Goal: Information Seeking & Learning: Learn about a topic

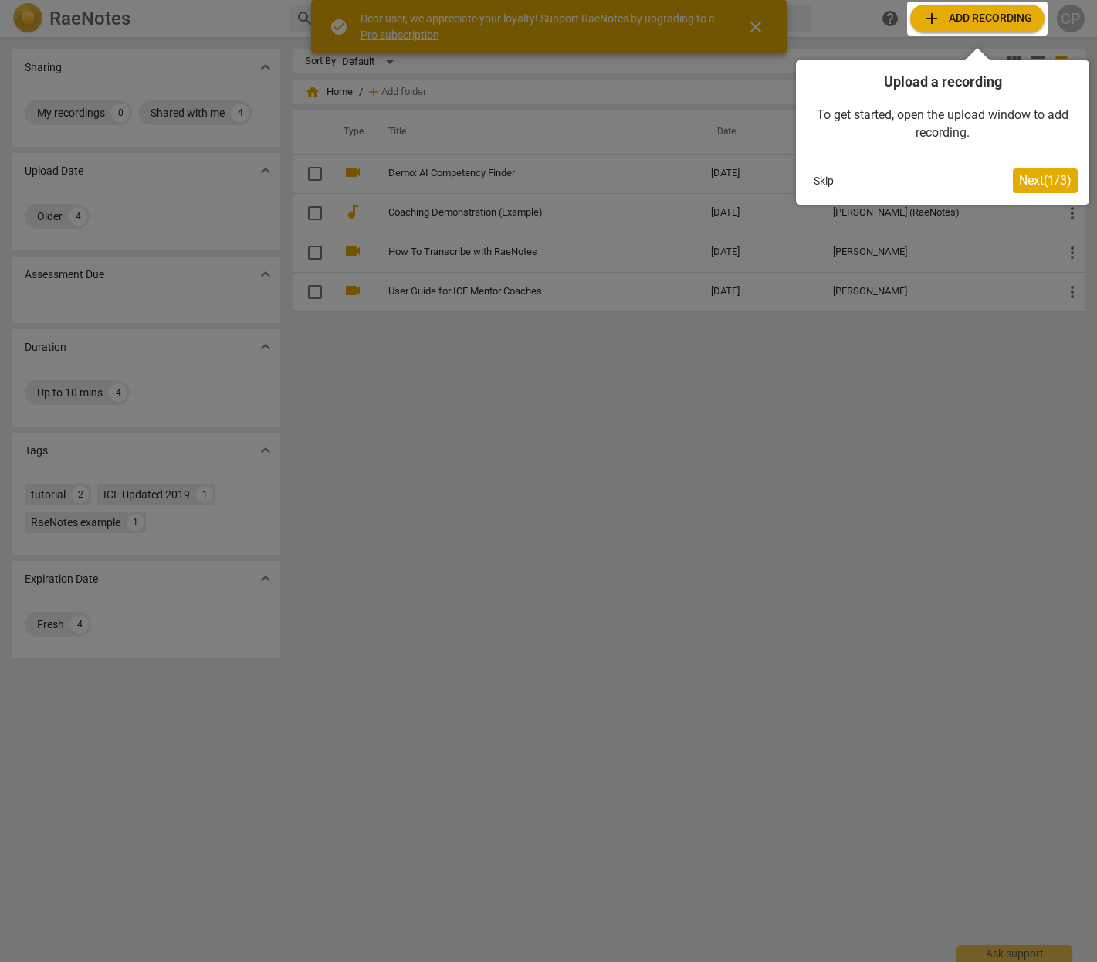
click at [827, 176] on button "Skip" at bounding box center [824, 180] width 32 height 23
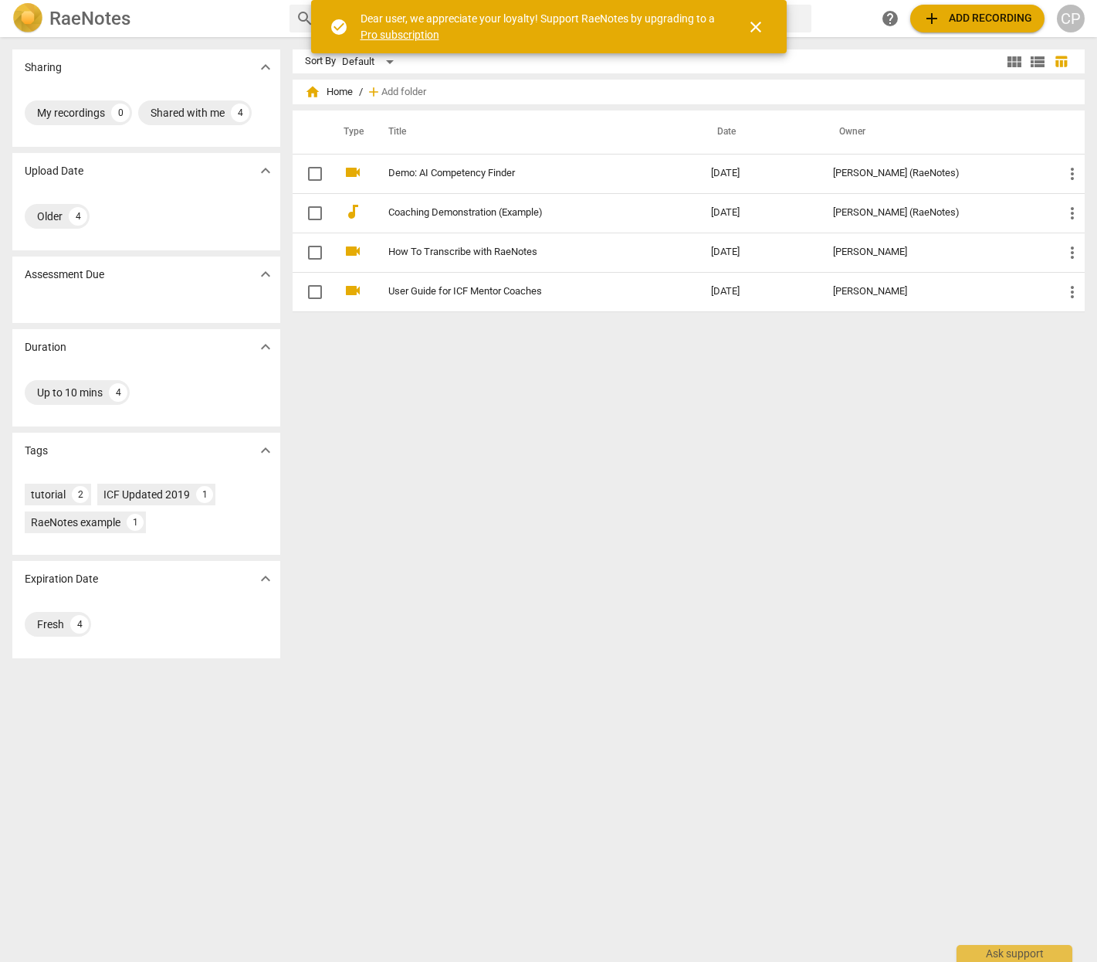
click at [760, 23] on span "close" at bounding box center [756, 27] width 19 height 19
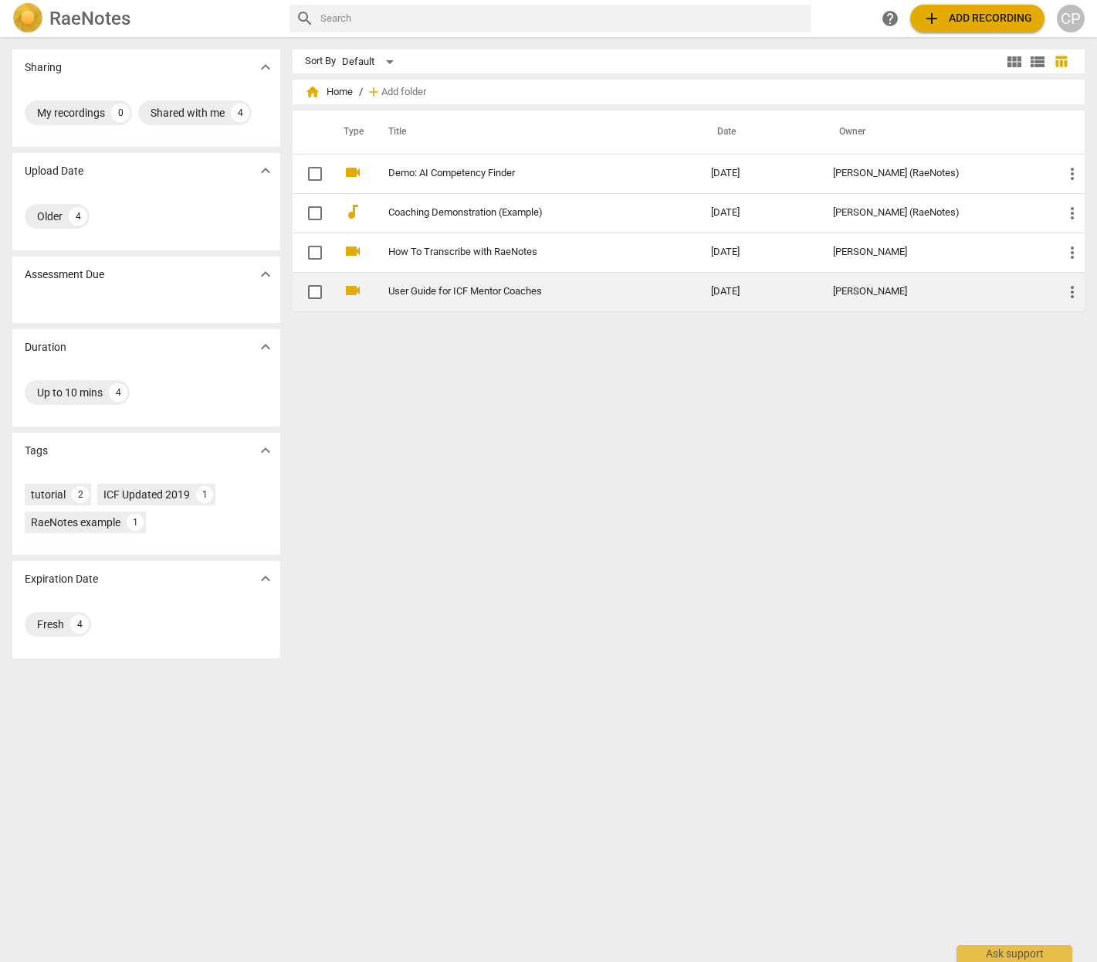
click at [410, 288] on link "User Guide for ICF Mentor Coaches" at bounding box center [521, 292] width 267 height 12
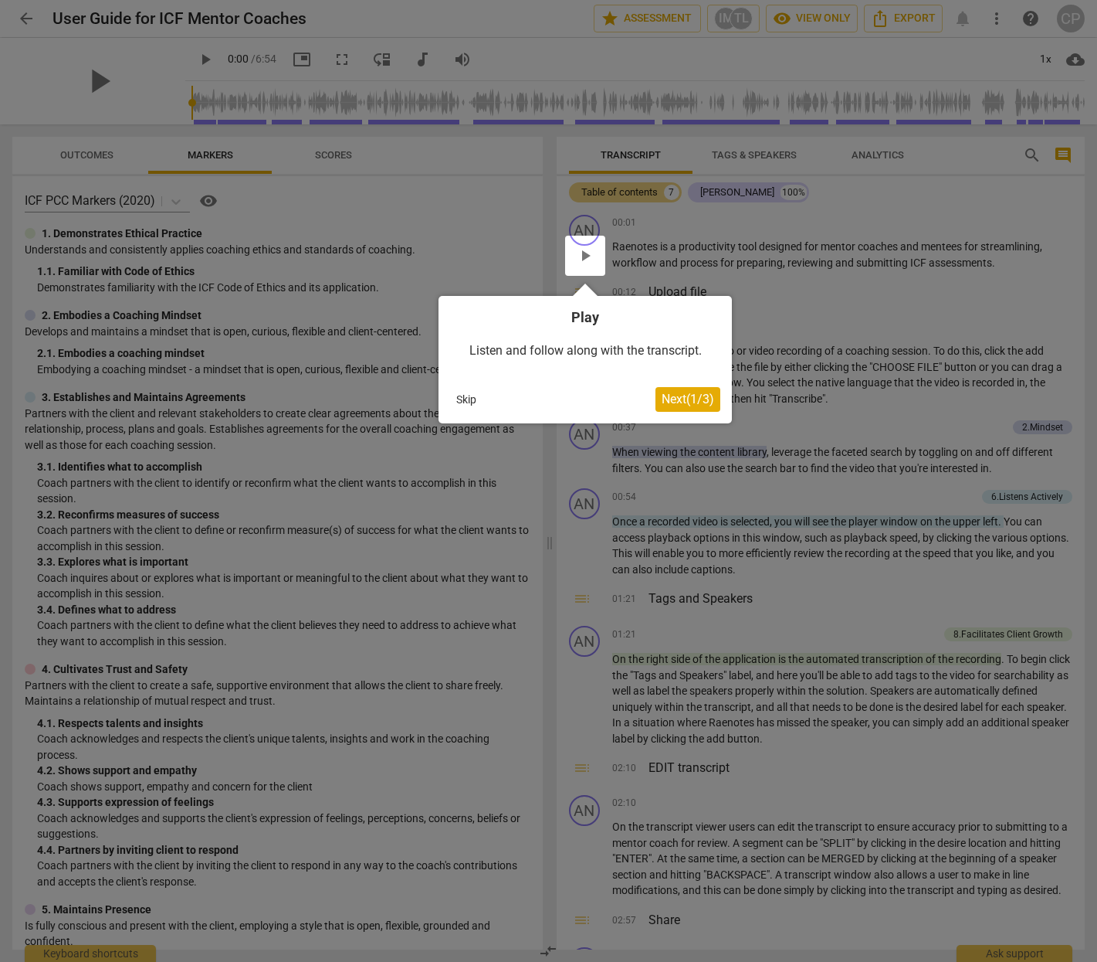
click at [585, 253] on div at bounding box center [585, 256] width 40 height 40
click at [586, 257] on div at bounding box center [585, 256] width 40 height 40
click at [470, 402] on button "Skip" at bounding box center [466, 399] width 32 height 23
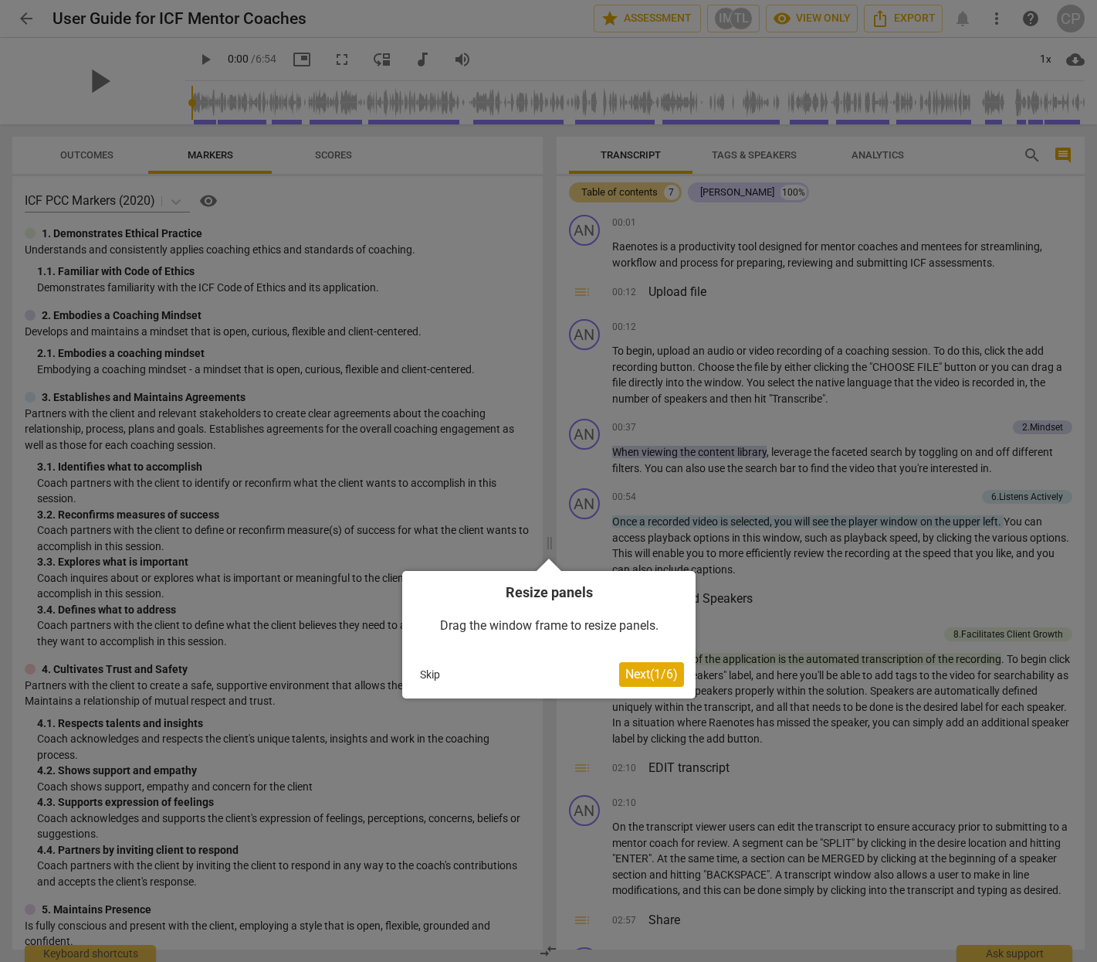
click at [428, 667] on button "Skip" at bounding box center [430, 674] width 32 height 23
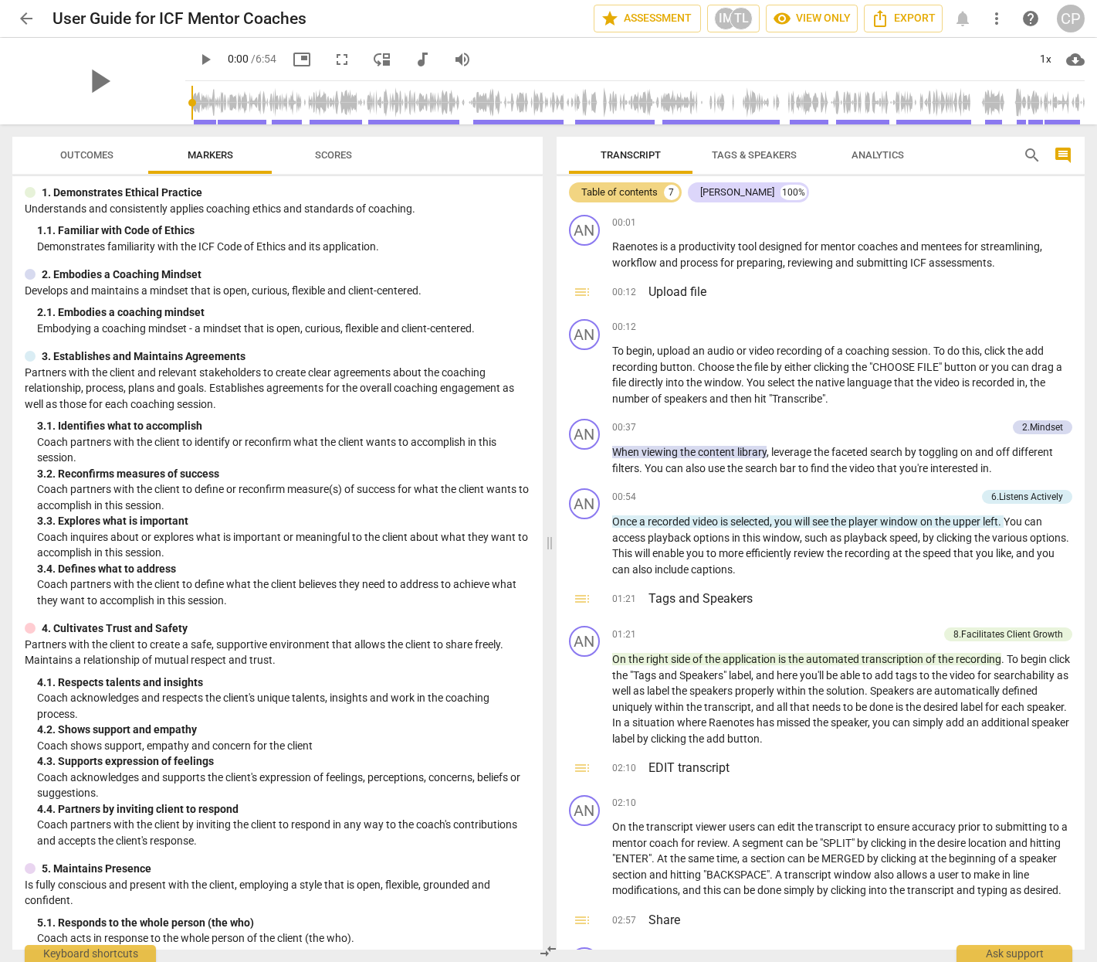
scroll to position [42, 0]
click at [97, 80] on span "play_arrow" at bounding box center [99, 81] width 40 height 40
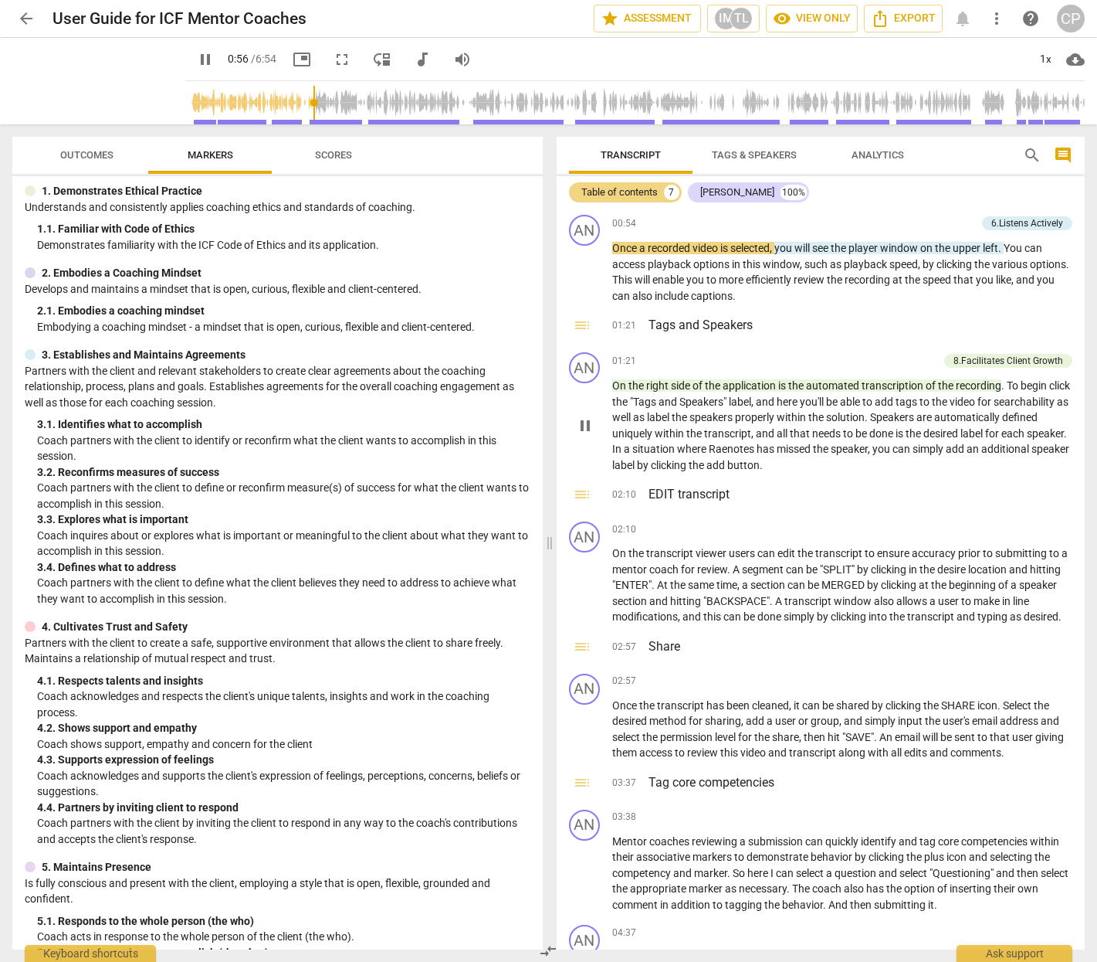
scroll to position [277, 0]
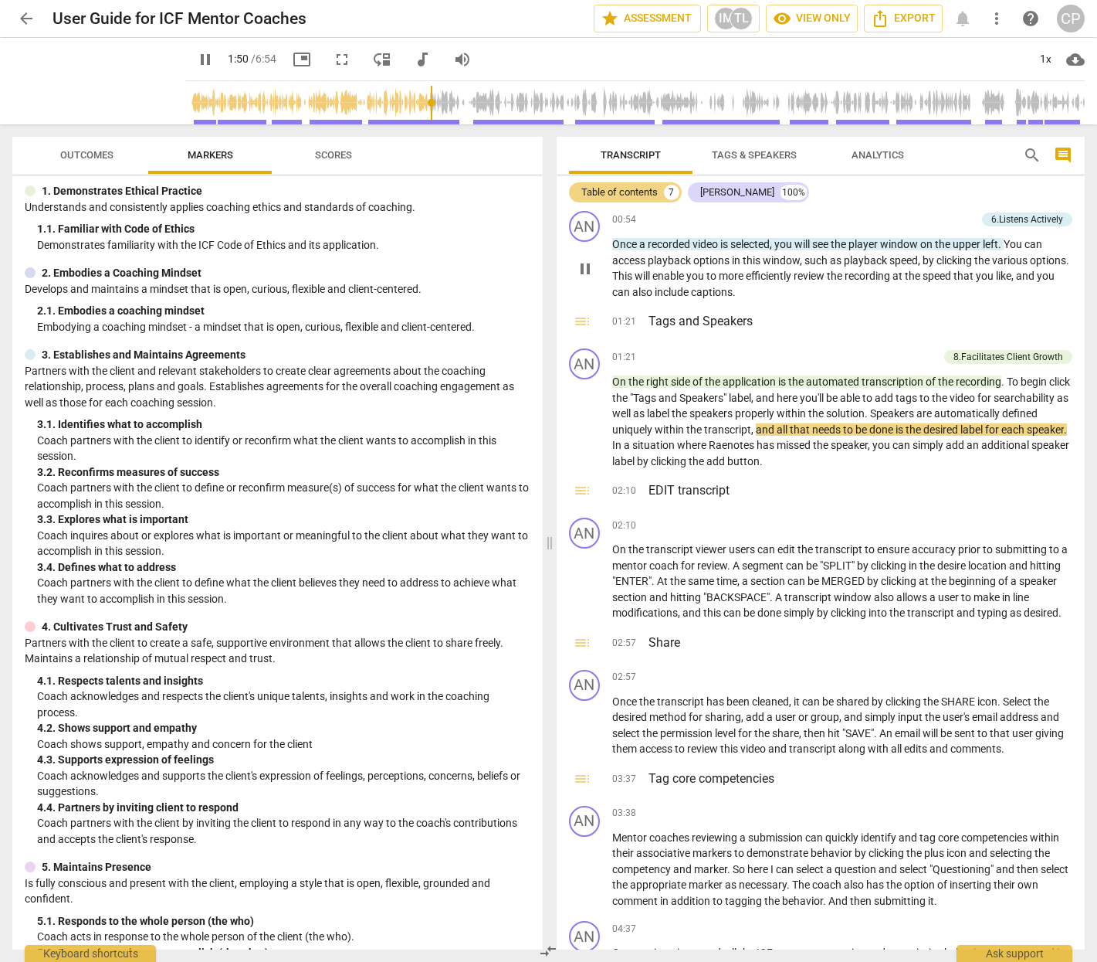
click at [794, 274] on span "efficiently" at bounding box center [770, 276] width 48 height 12
click at [845, 295] on p "Once a recorded video is selected , you will see the player window on the upper…" at bounding box center [842, 267] width 461 height 63
drag, startPoint x: 444, startPoint y: 98, endPoint x: 253, endPoint y: 117, distance: 192.5
click at [253, 117] on input "range" at bounding box center [639, 102] width 894 height 49
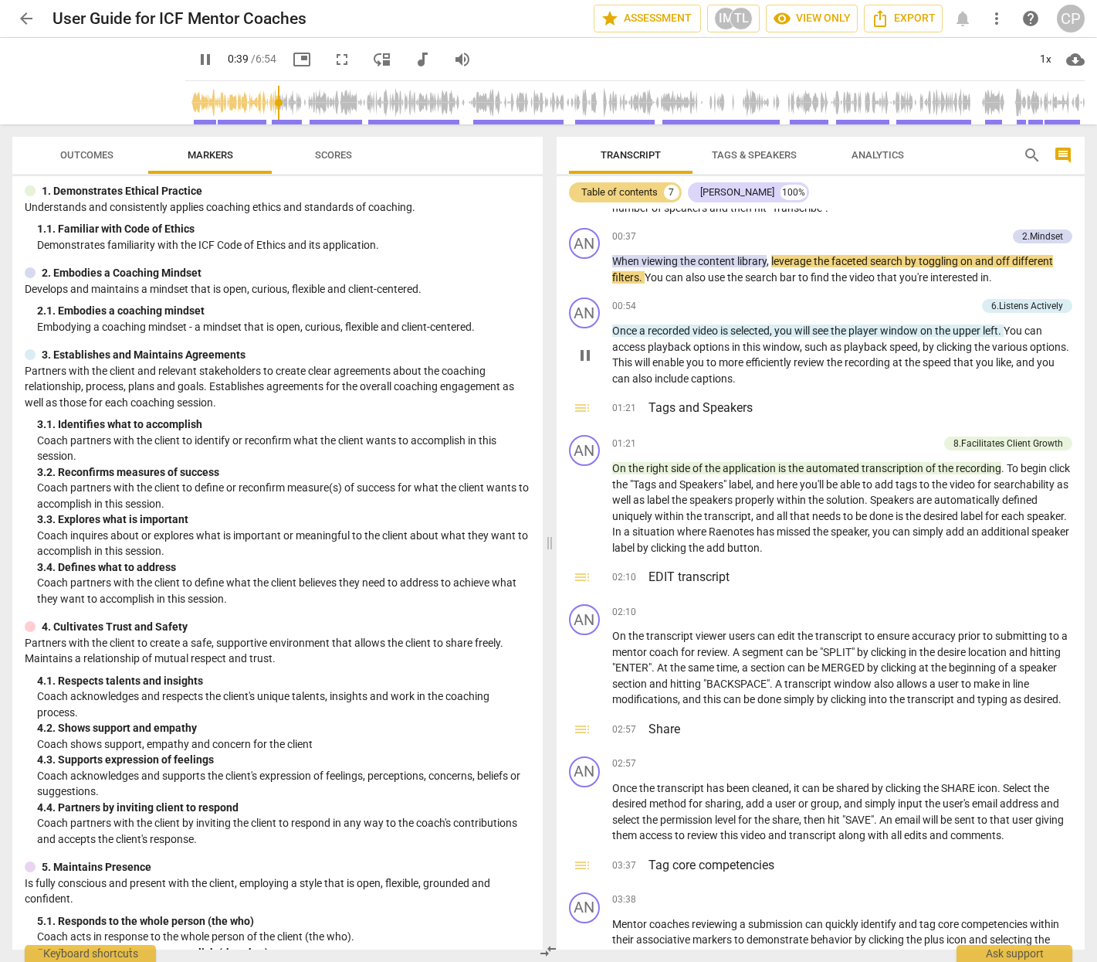
scroll to position [182, 0]
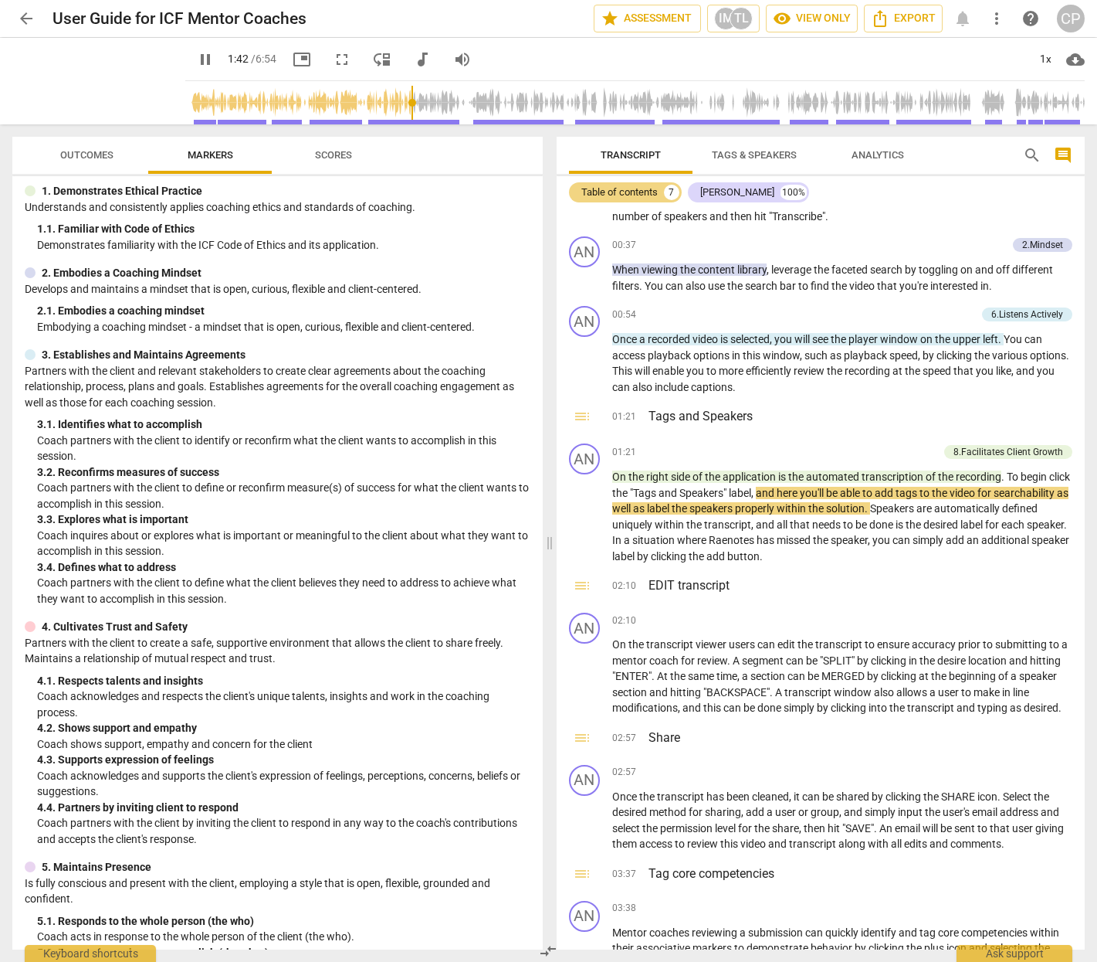
click at [554, 98] on input "range" at bounding box center [639, 102] width 894 height 49
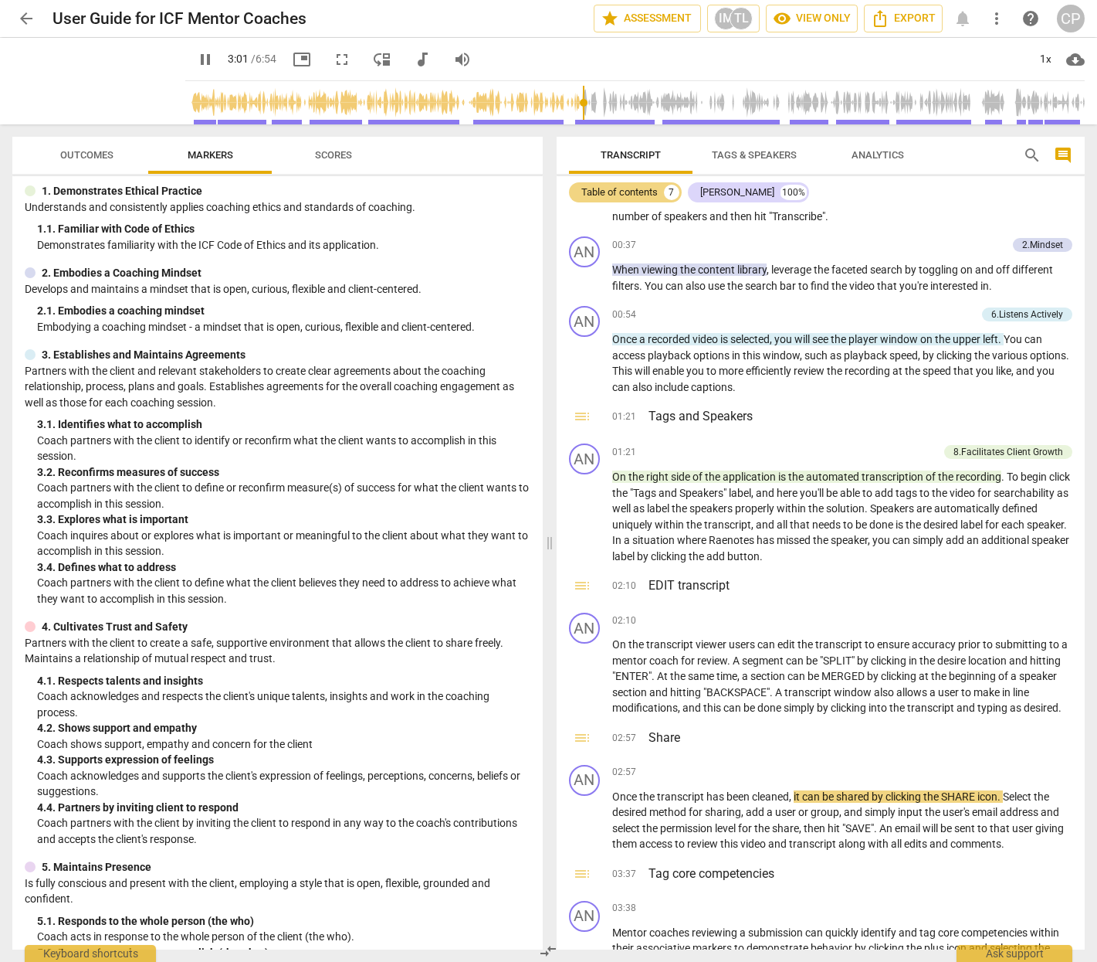
click at [561, 92] on input "range" at bounding box center [639, 102] width 894 height 49
click at [196, 57] on span "pause" at bounding box center [205, 59] width 19 height 19
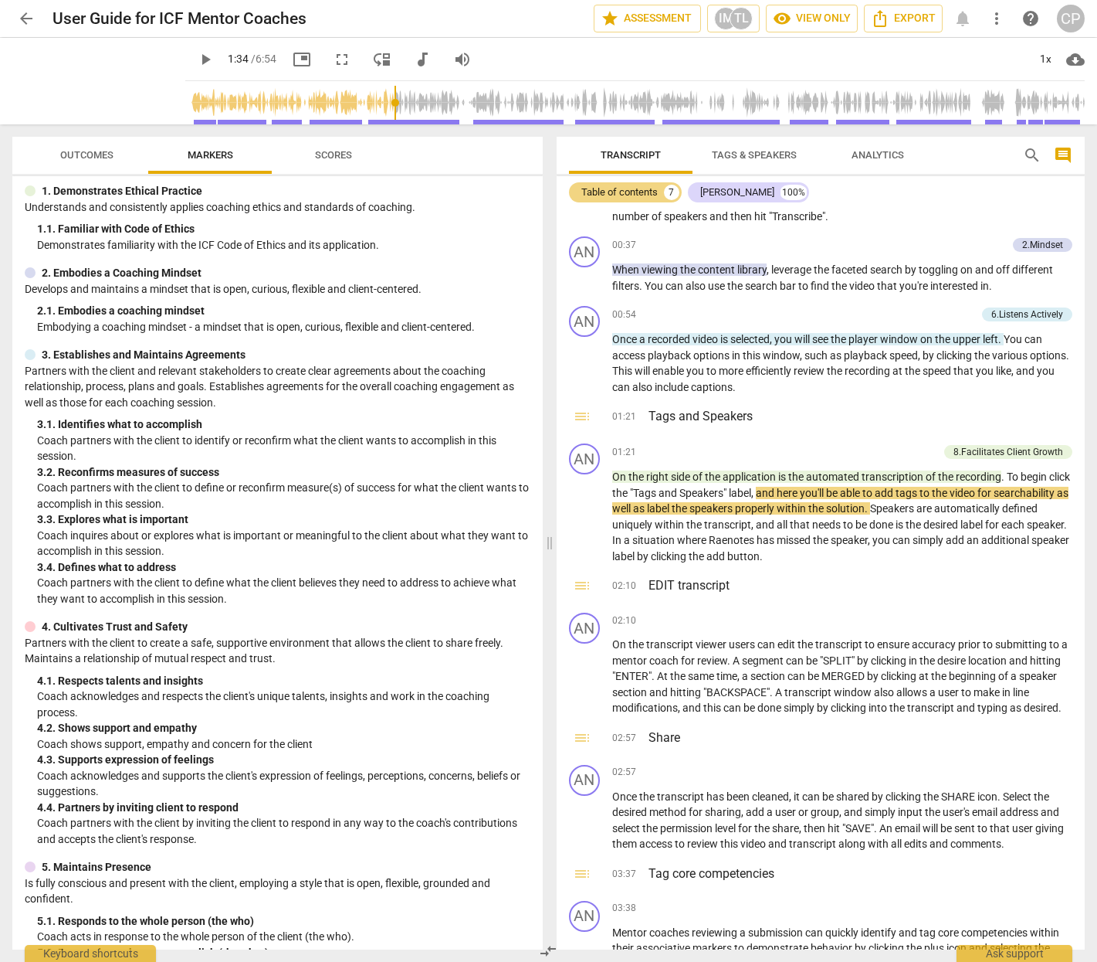
drag, startPoint x: 571, startPoint y: 100, endPoint x: 380, endPoint y: 114, distance: 191.3
click at [380, 114] on input "range" at bounding box center [639, 102] width 894 height 49
click at [196, 62] on span "play_arrow" at bounding box center [205, 59] width 19 height 19
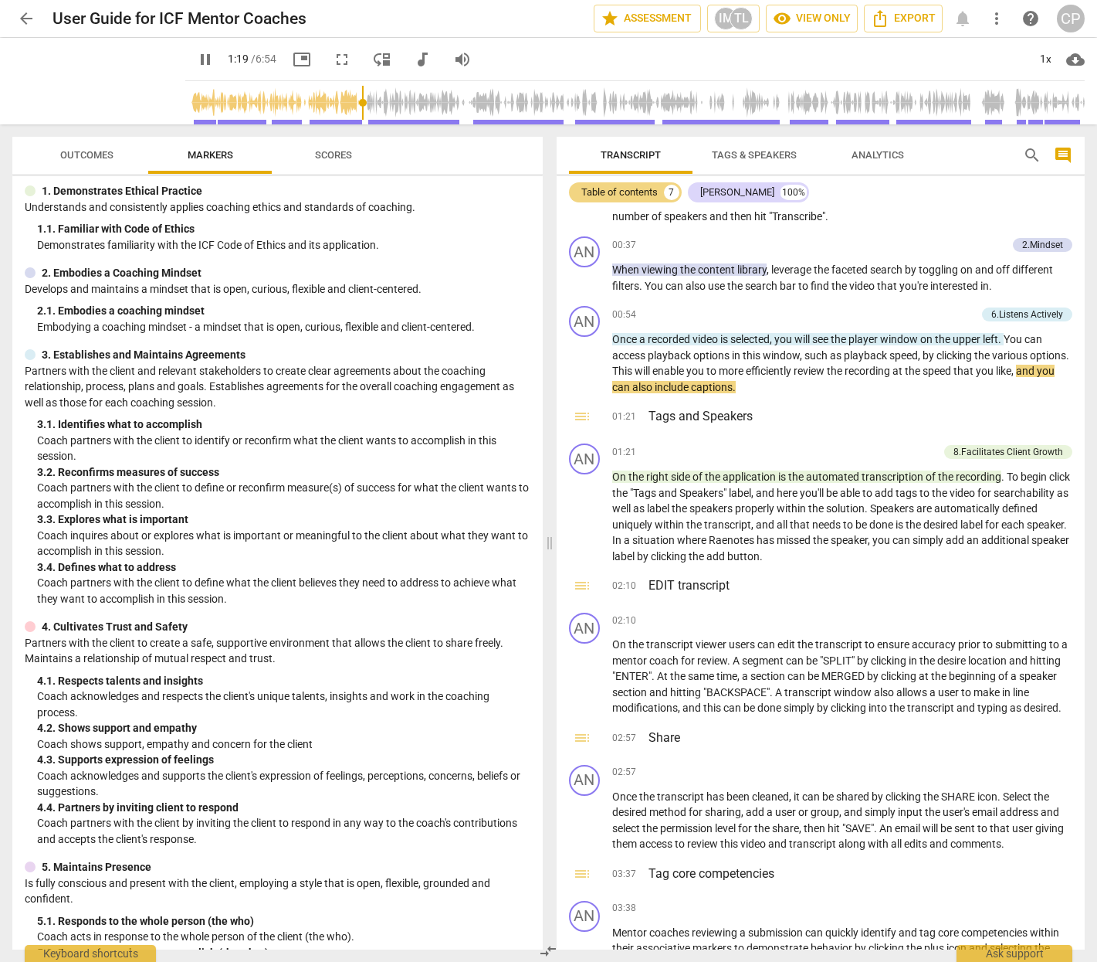
drag, startPoint x: 385, startPoint y: 99, endPoint x: 346, endPoint y: 100, distance: 39.4
click at [346, 100] on input "range" at bounding box center [639, 102] width 894 height 49
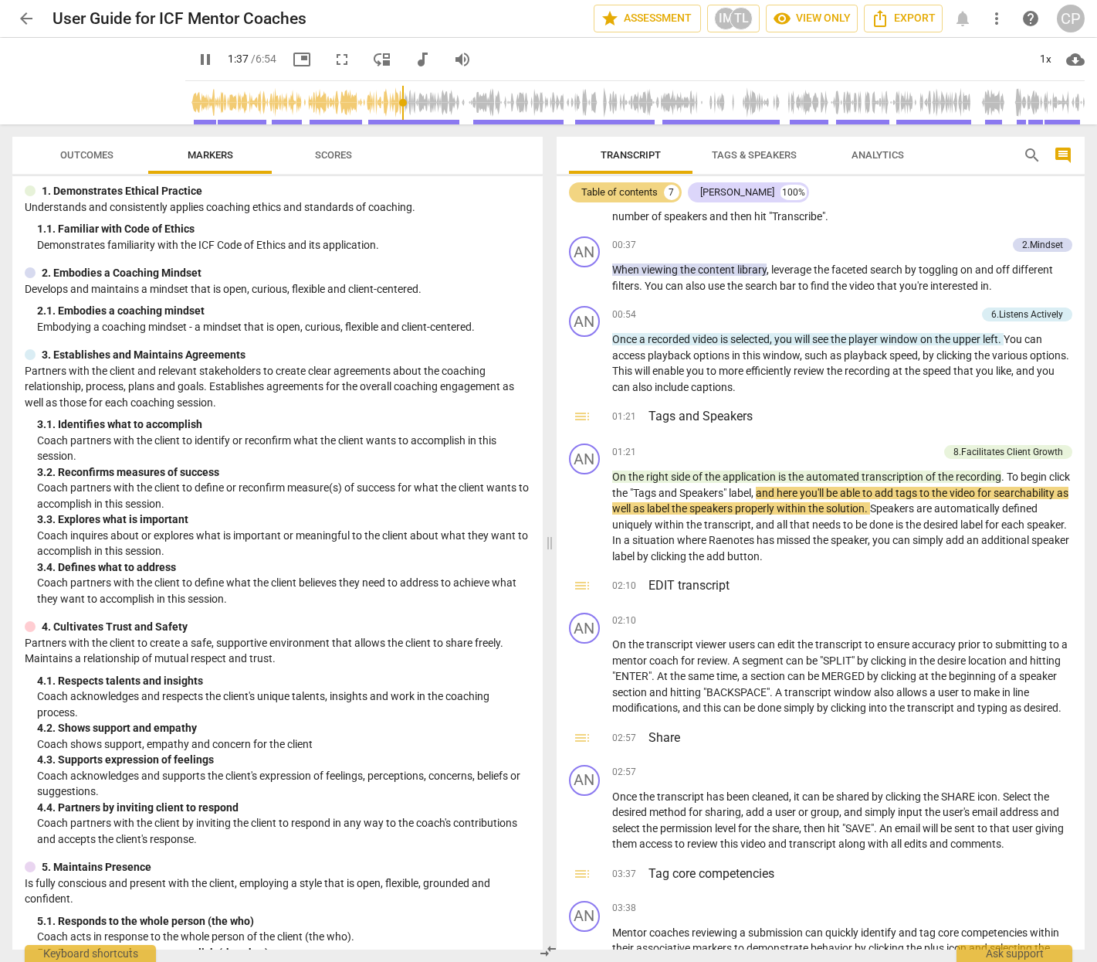
click at [293, 60] on span "picture_in_picture" at bounding box center [302, 59] width 19 height 19
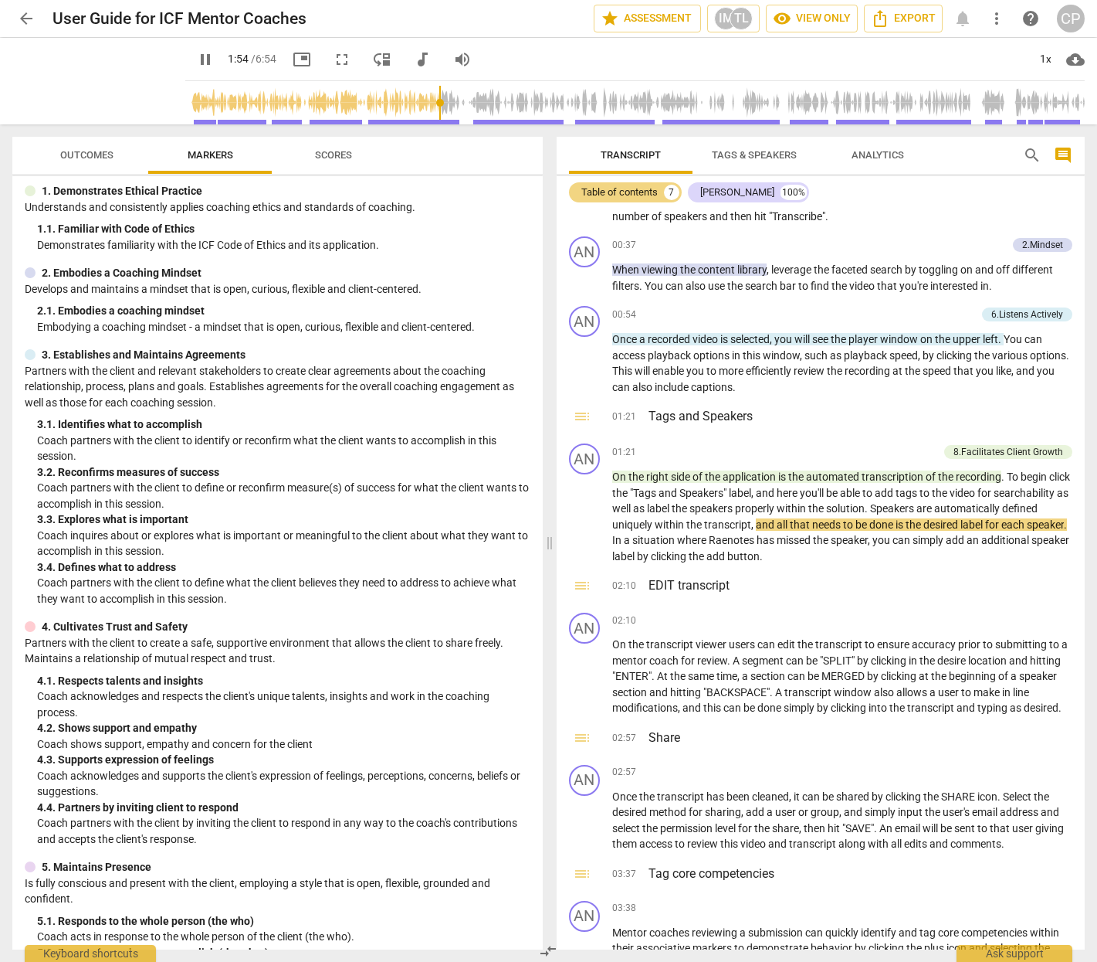
click at [297, 100] on input "range" at bounding box center [639, 102] width 894 height 49
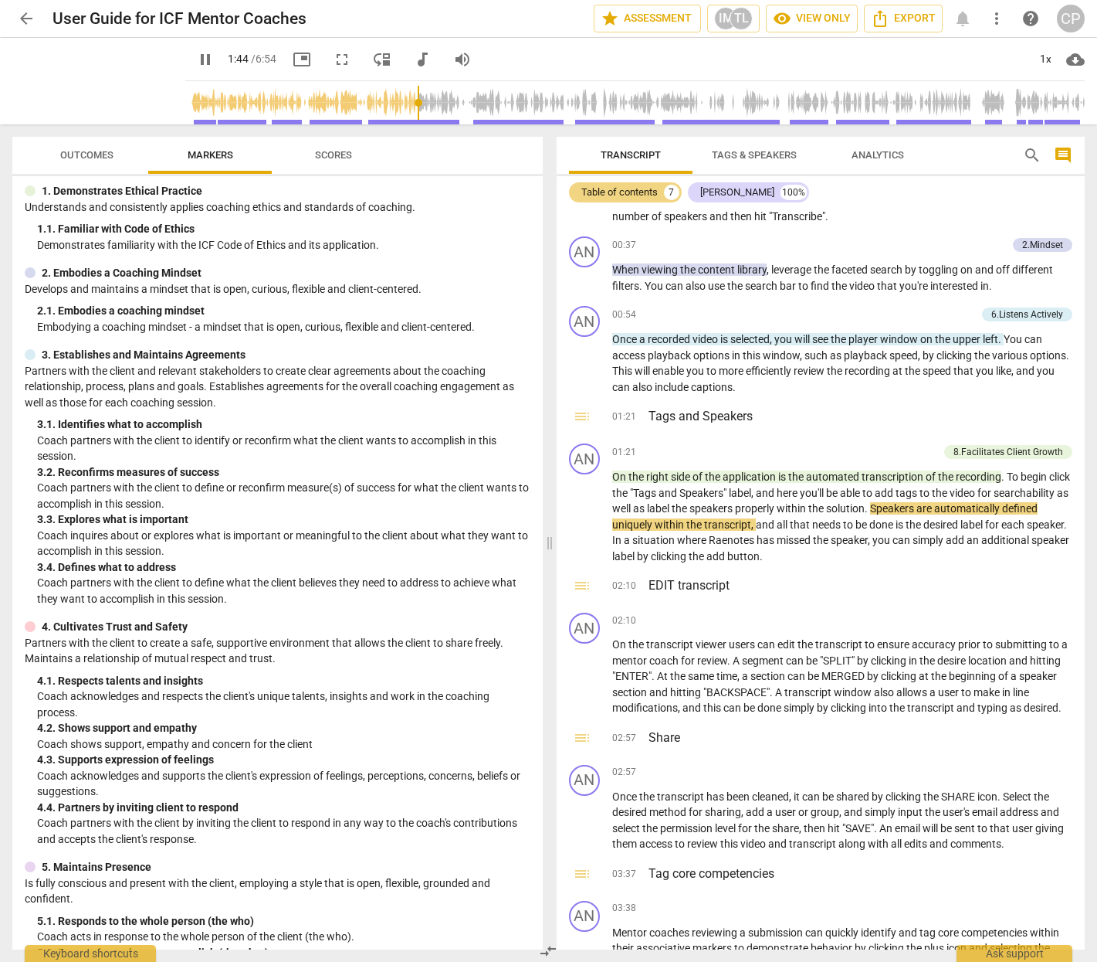
click at [368, 212] on p "Understands and consistently applies coaching ethics and standards of coaching." at bounding box center [278, 207] width 506 height 16
click at [588, 360] on span "pause" at bounding box center [585, 363] width 19 height 19
click at [885, 14] on icon "Export" at bounding box center [880, 18] width 19 height 19
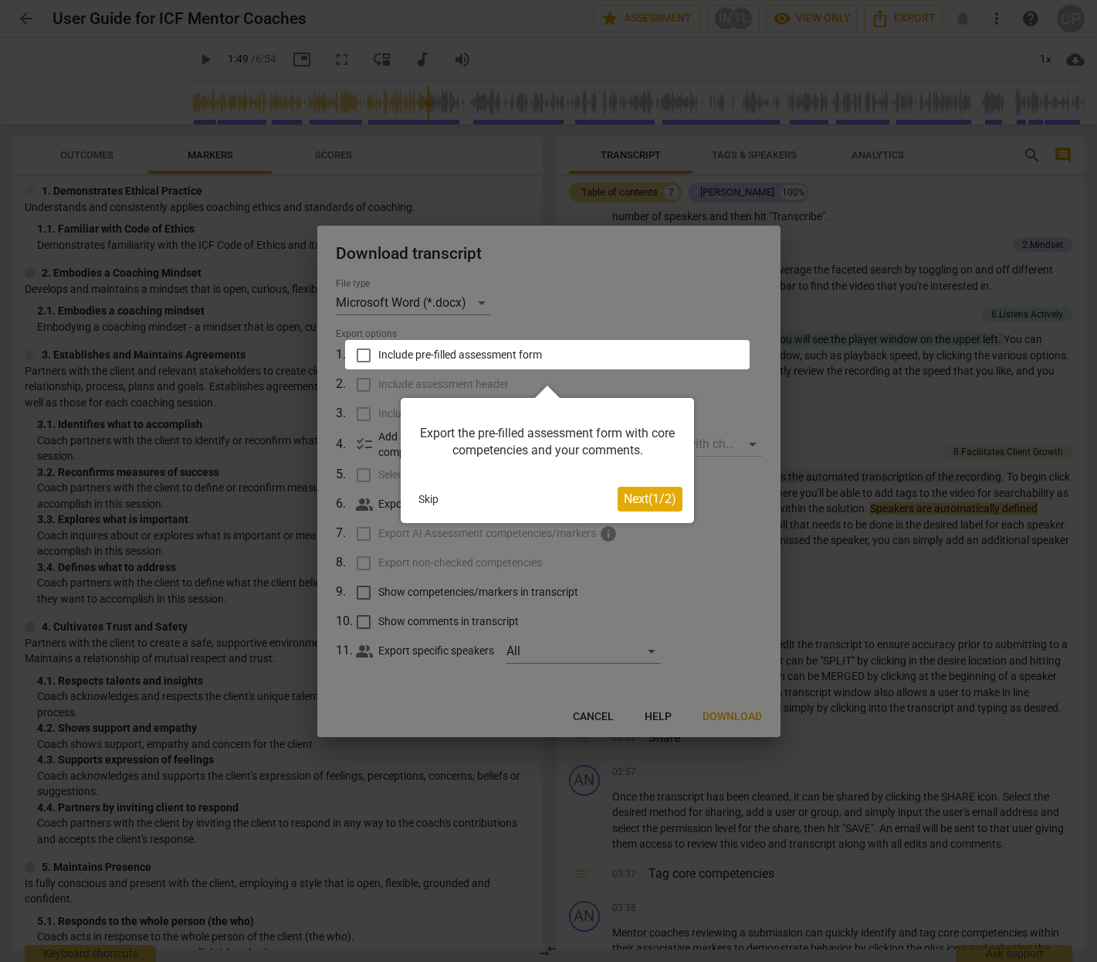
click at [425, 497] on button "Skip" at bounding box center [428, 498] width 32 height 23
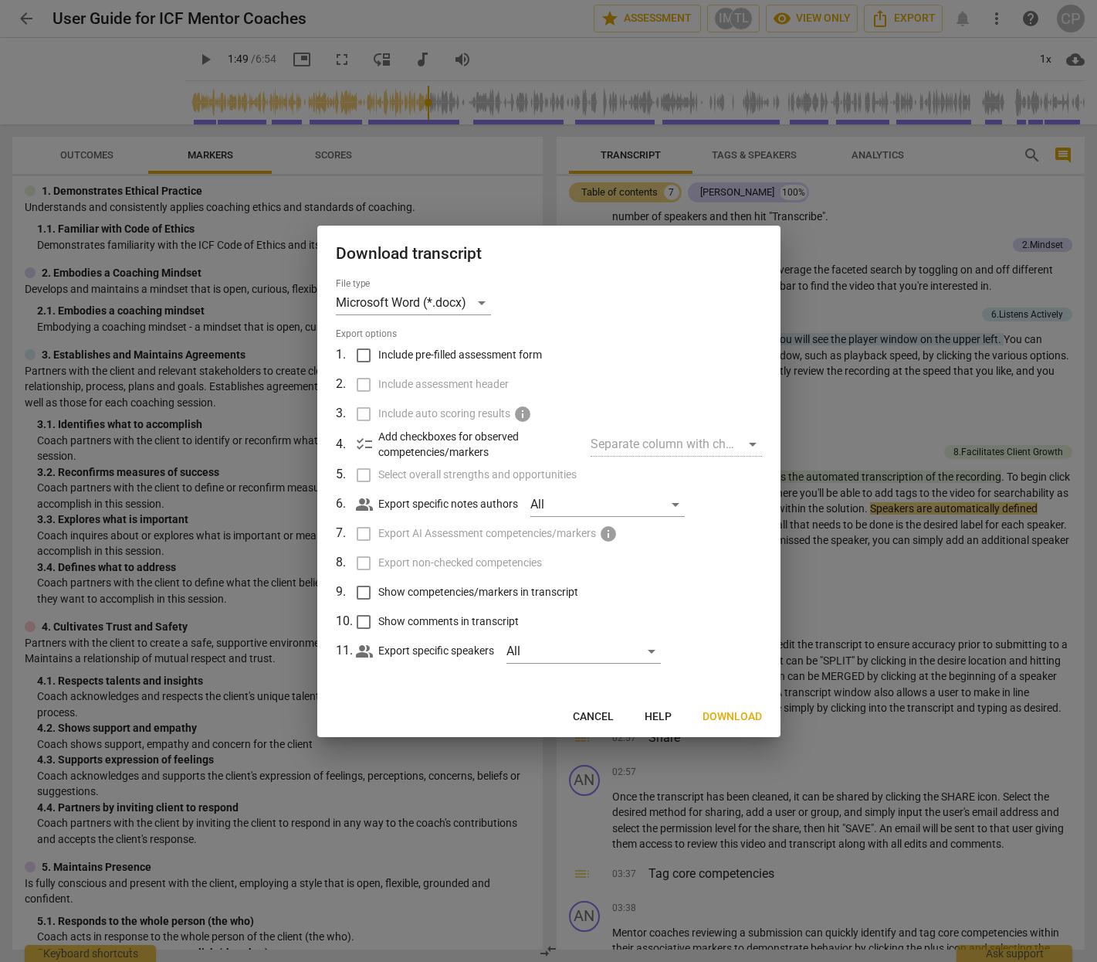
click at [595, 716] on span "Cancel" at bounding box center [593, 716] width 41 height 15
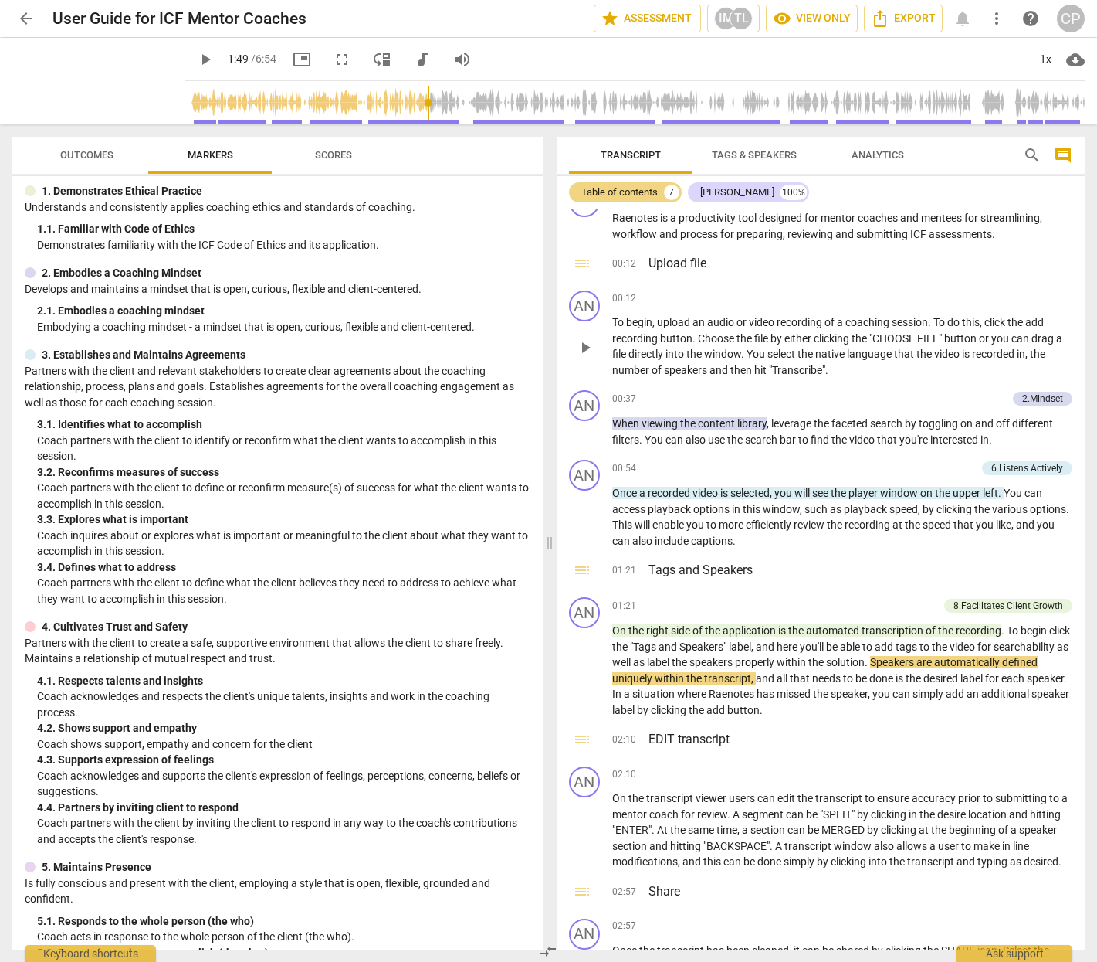
scroll to position [30, 0]
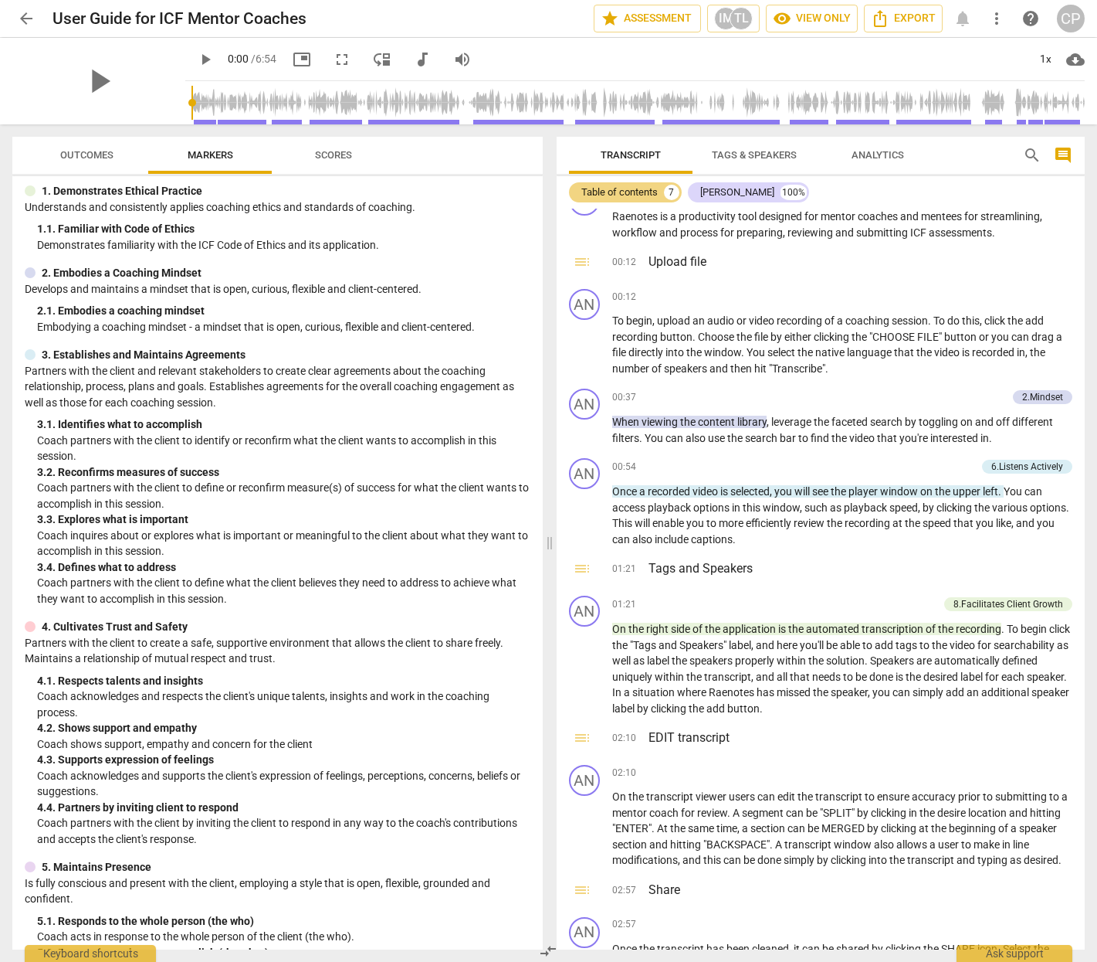
drag, startPoint x: 416, startPoint y: 97, endPoint x: 161, endPoint y: 123, distance: 257.0
click at [161, 123] on div "play_arrow play_arrow 0:00 / 6:54 picture_in_picture fullscreen move_down audio…" at bounding box center [548, 81] width 1073 height 86
click at [583, 260] on span "toc" at bounding box center [582, 262] width 19 height 19
click at [196, 57] on span "pause" at bounding box center [205, 59] width 19 height 19
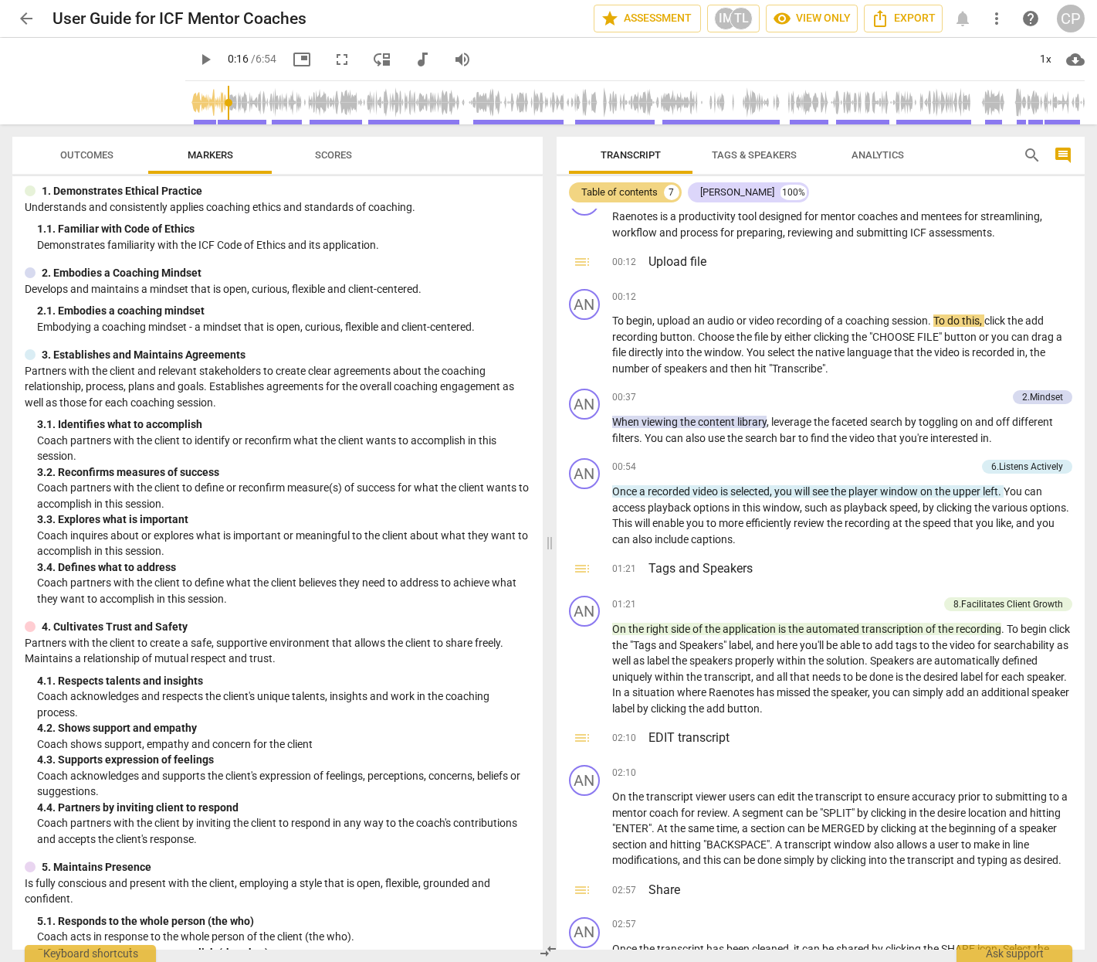
type input "17"
click at [28, 12] on span "arrow_back" at bounding box center [26, 18] width 19 height 19
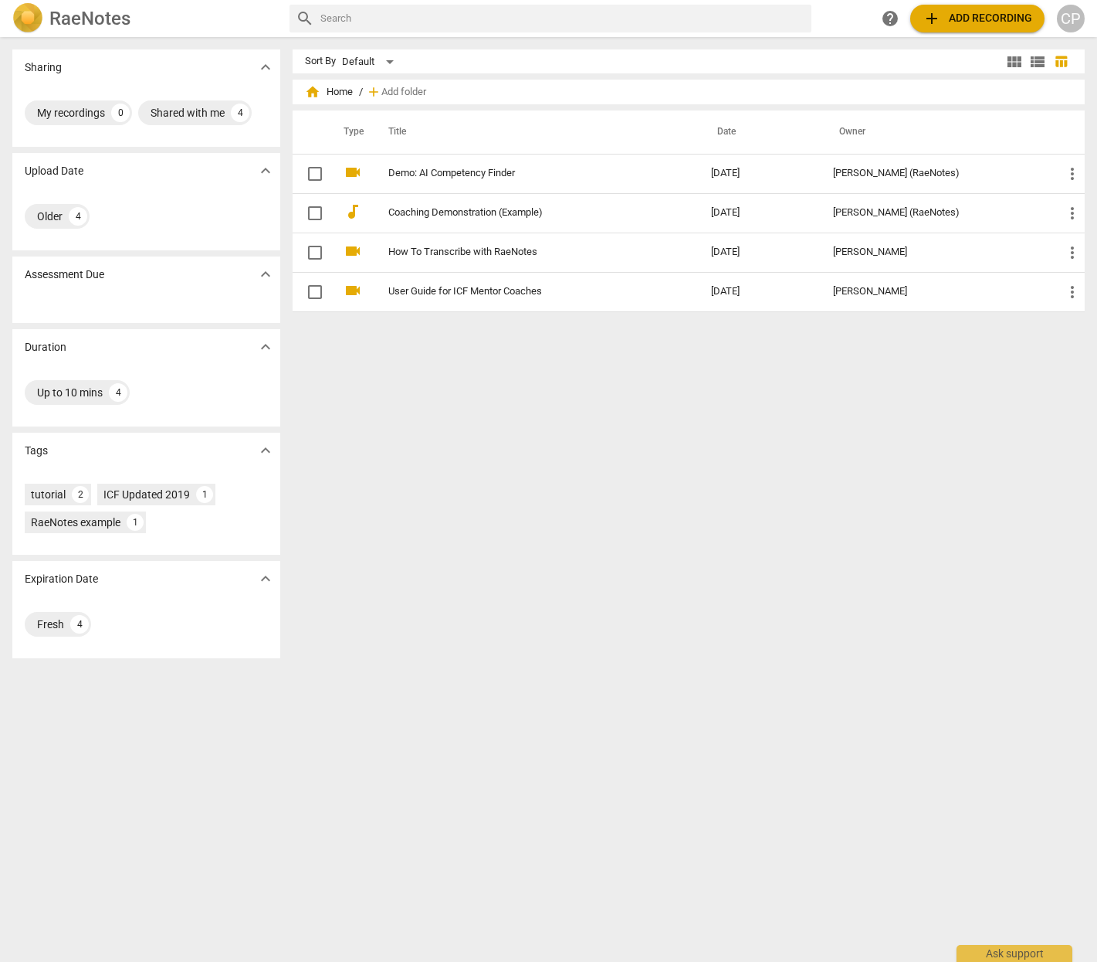
click at [946, 18] on span "add Add recording" at bounding box center [978, 18] width 110 height 19
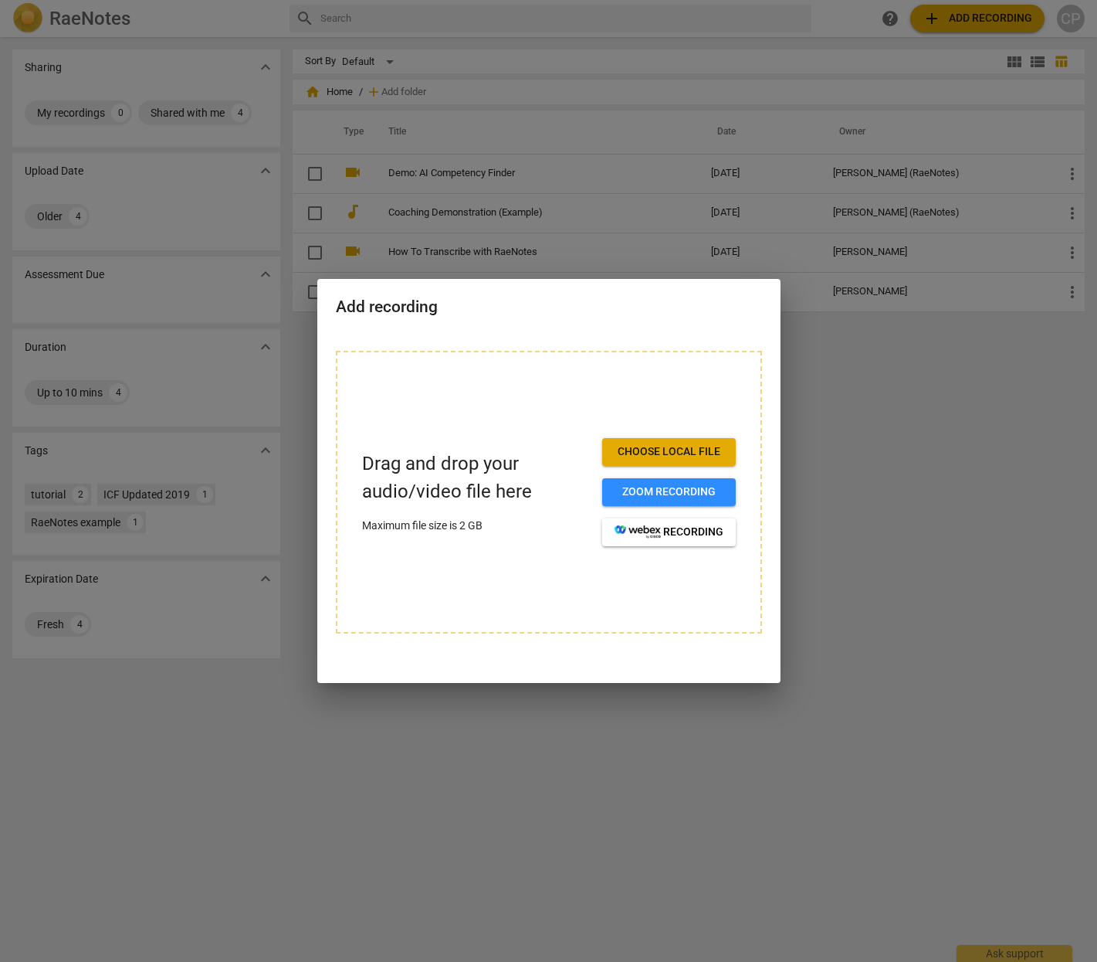
click at [669, 449] on span "Choose local file" at bounding box center [669, 451] width 109 height 15
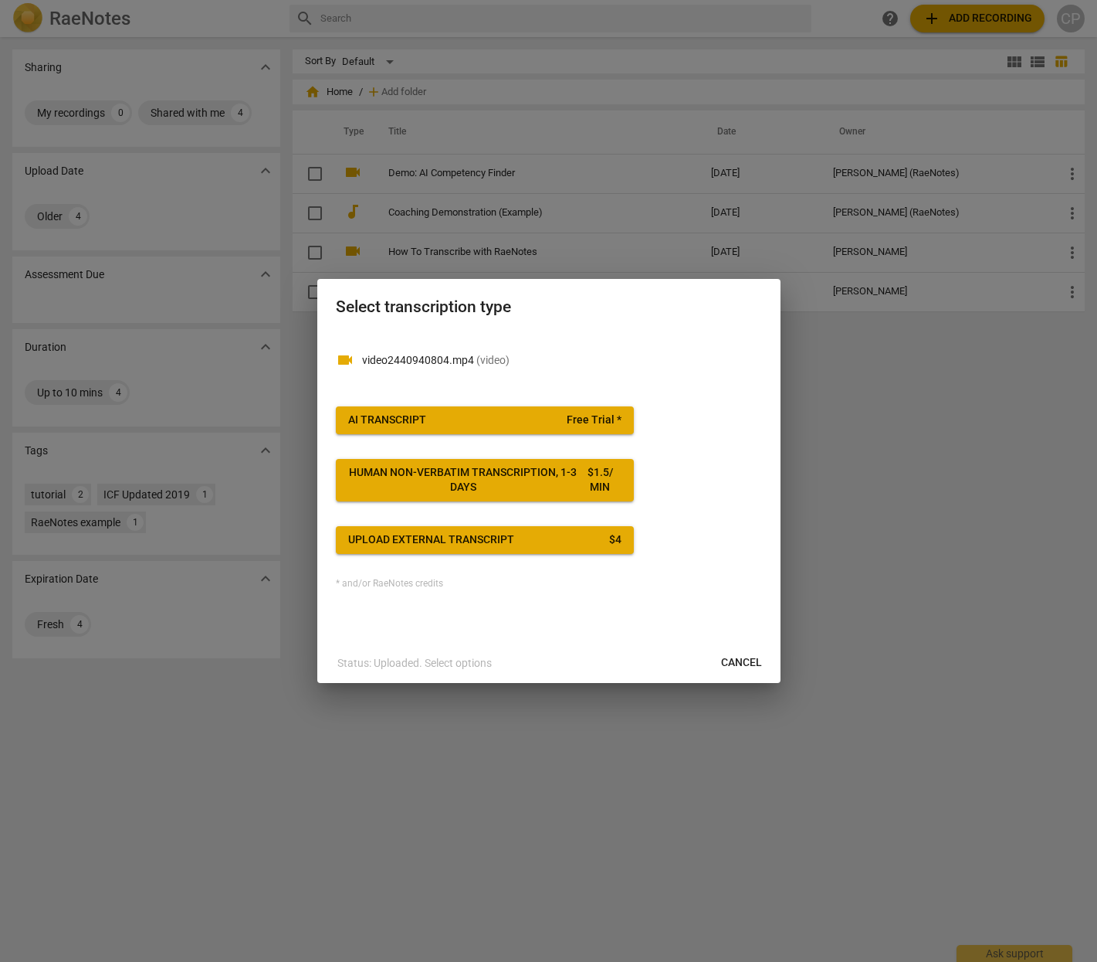
click at [342, 358] on span "videocam" at bounding box center [345, 360] width 19 height 19
click at [408, 416] on div "AI Transcript" at bounding box center [387, 419] width 78 height 15
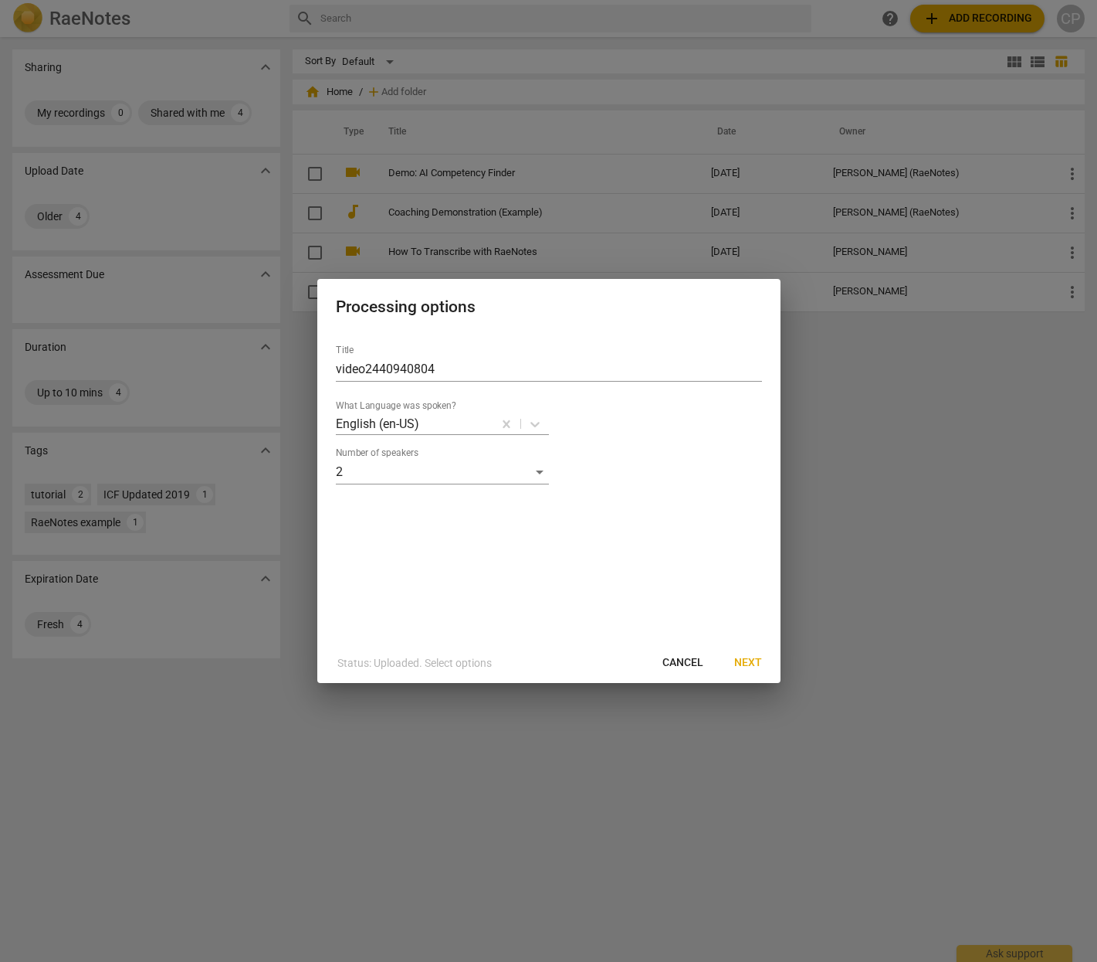
click at [746, 663] on span "Next" at bounding box center [748, 662] width 28 height 15
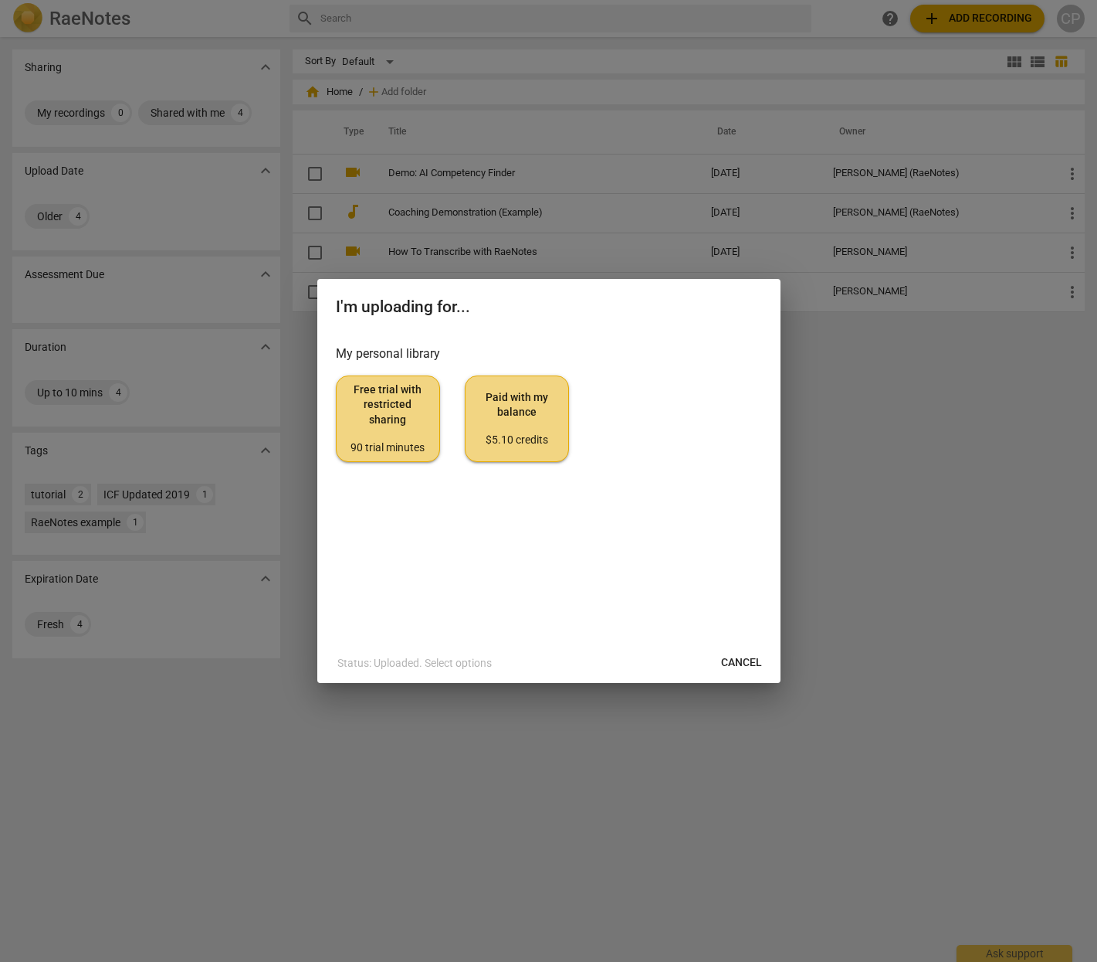
click at [394, 412] on span "Free trial with restricted sharing 90 trial minutes" at bounding box center [388, 418] width 78 height 73
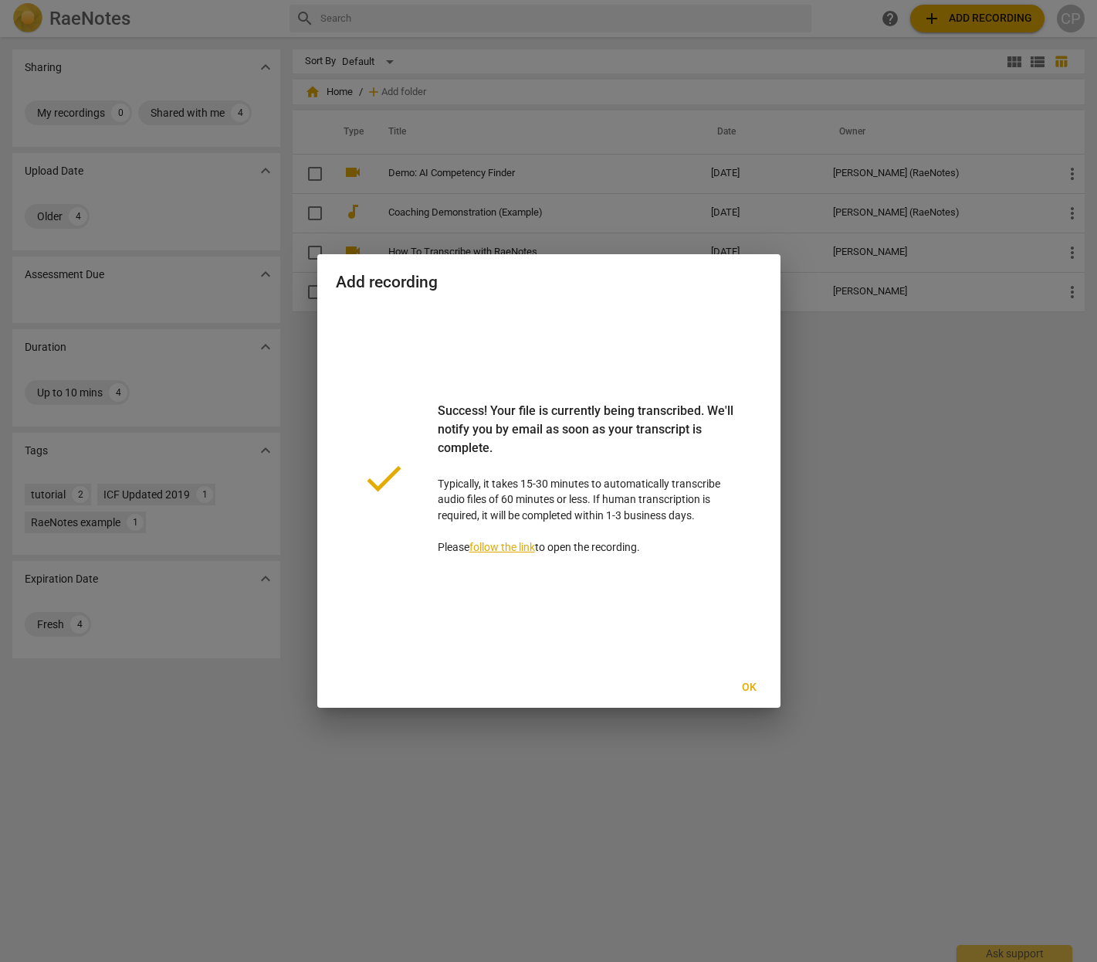
click at [493, 548] on link "follow the link" at bounding box center [503, 547] width 66 height 12
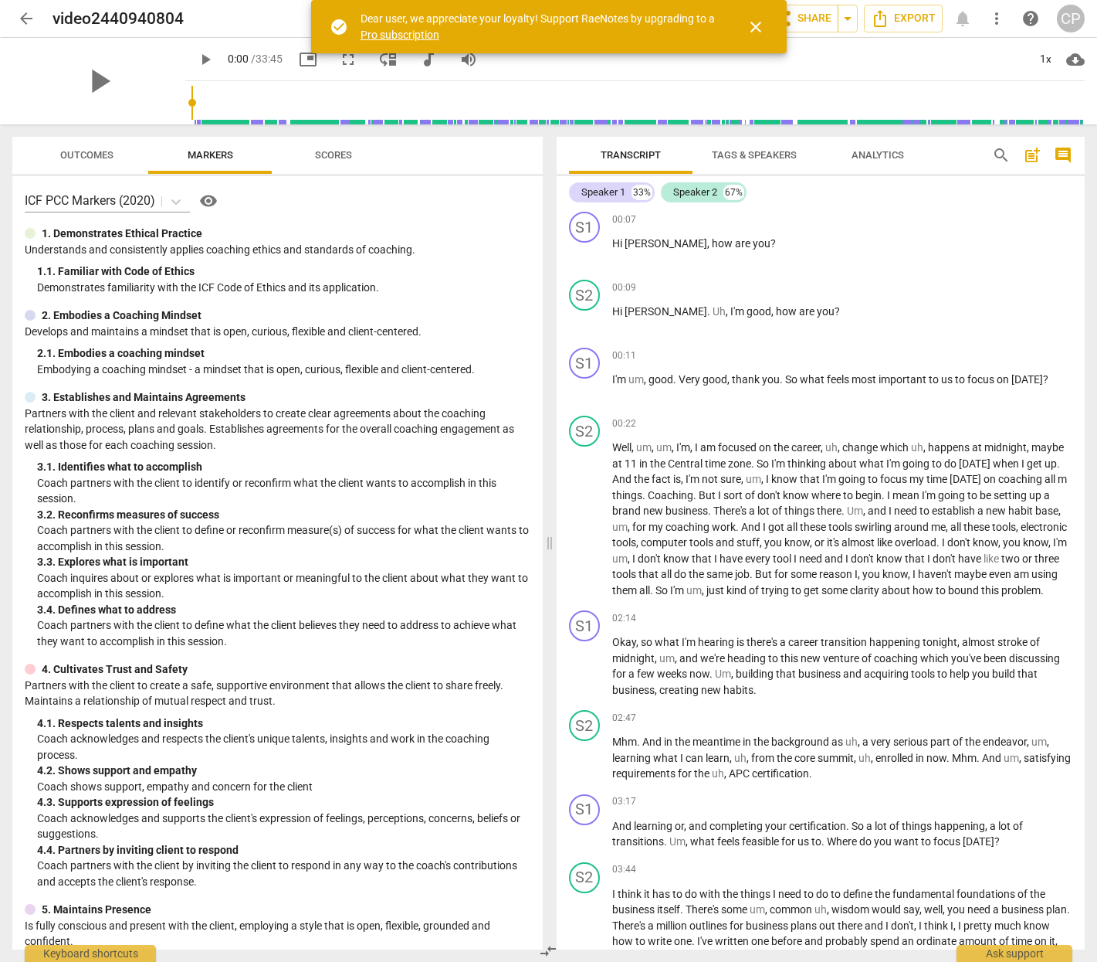
click at [777, 157] on span "Tags & Speakers" at bounding box center [754, 155] width 85 height 12
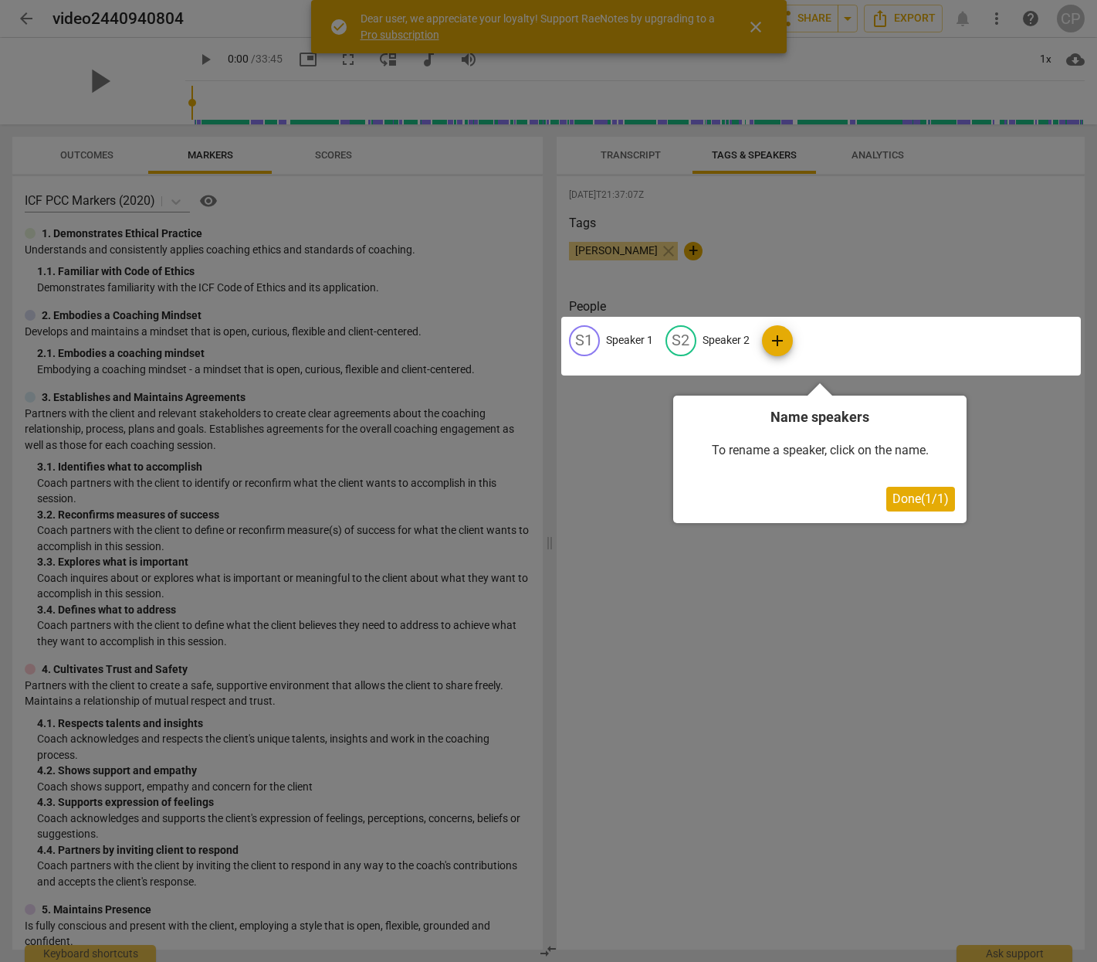
click at [880, 154] on div at bounding box center [548, 481] width 1097 height 962
click at [903, 496] on span "Done ( 1 / 1 )" at bounding box center [921, 498] width 56 height 15
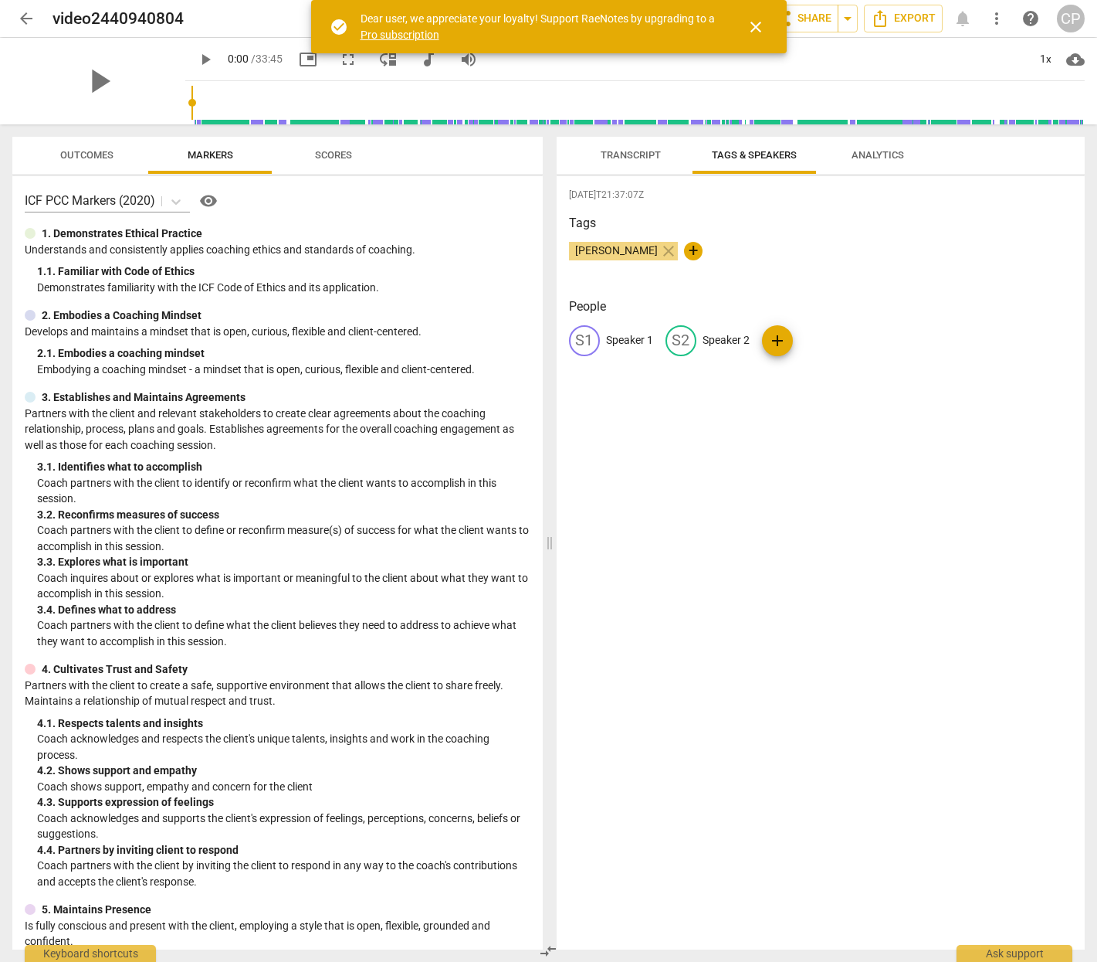
click at [884, 157] on span "Analytics" at bounding box center [878, 155] width 53 height 12
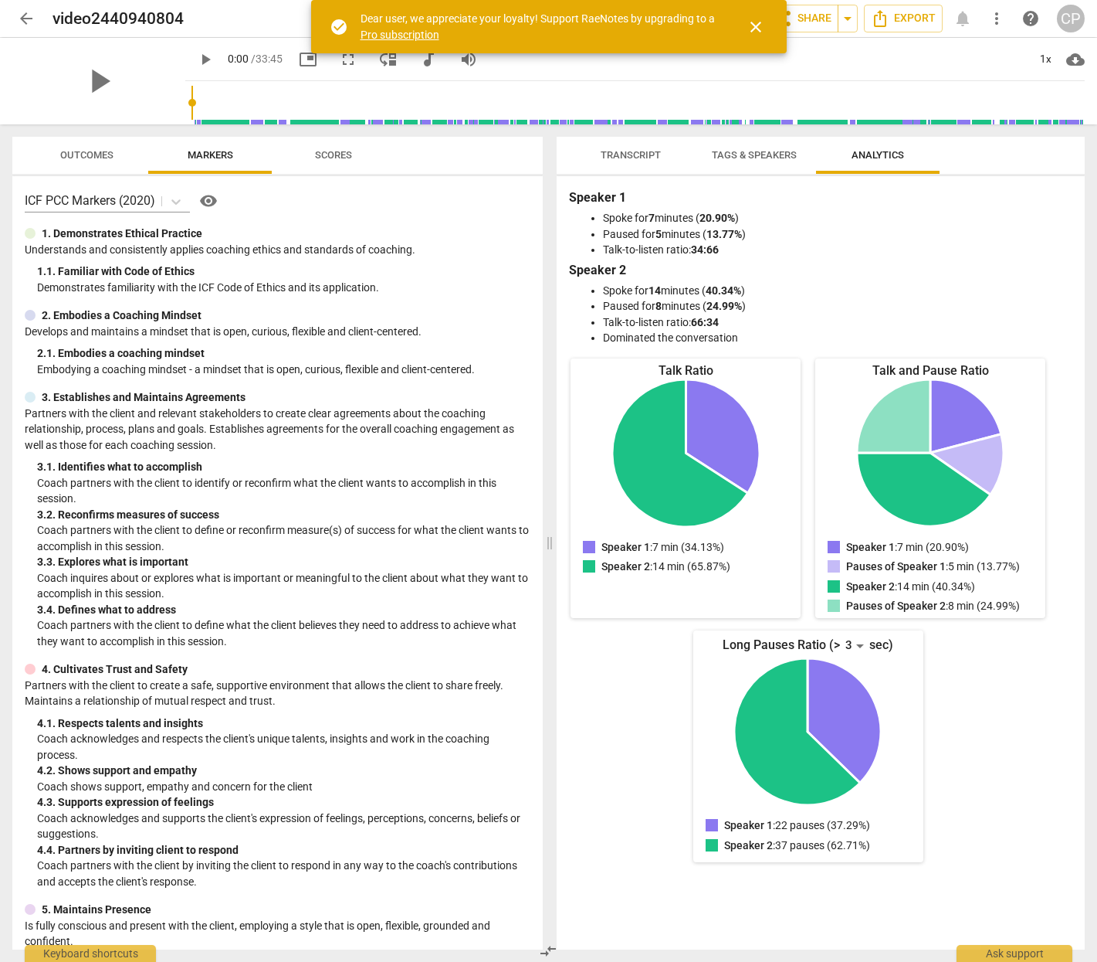
click at [633, 155] on span "Transcript" at bounding box center [631, 155] width 60 height 12
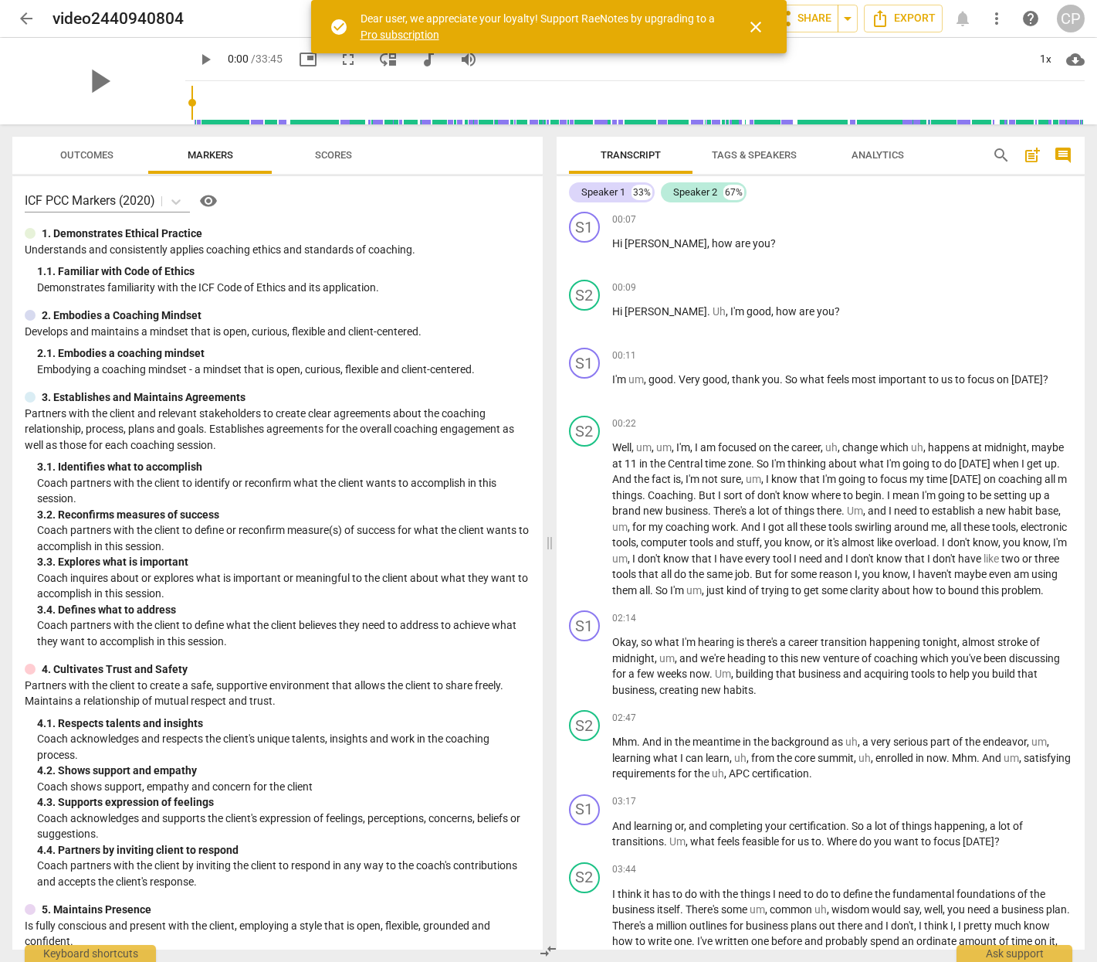
click at [341, 149] on span "Scores" at bounding box center [333, 155] width 37 height 12
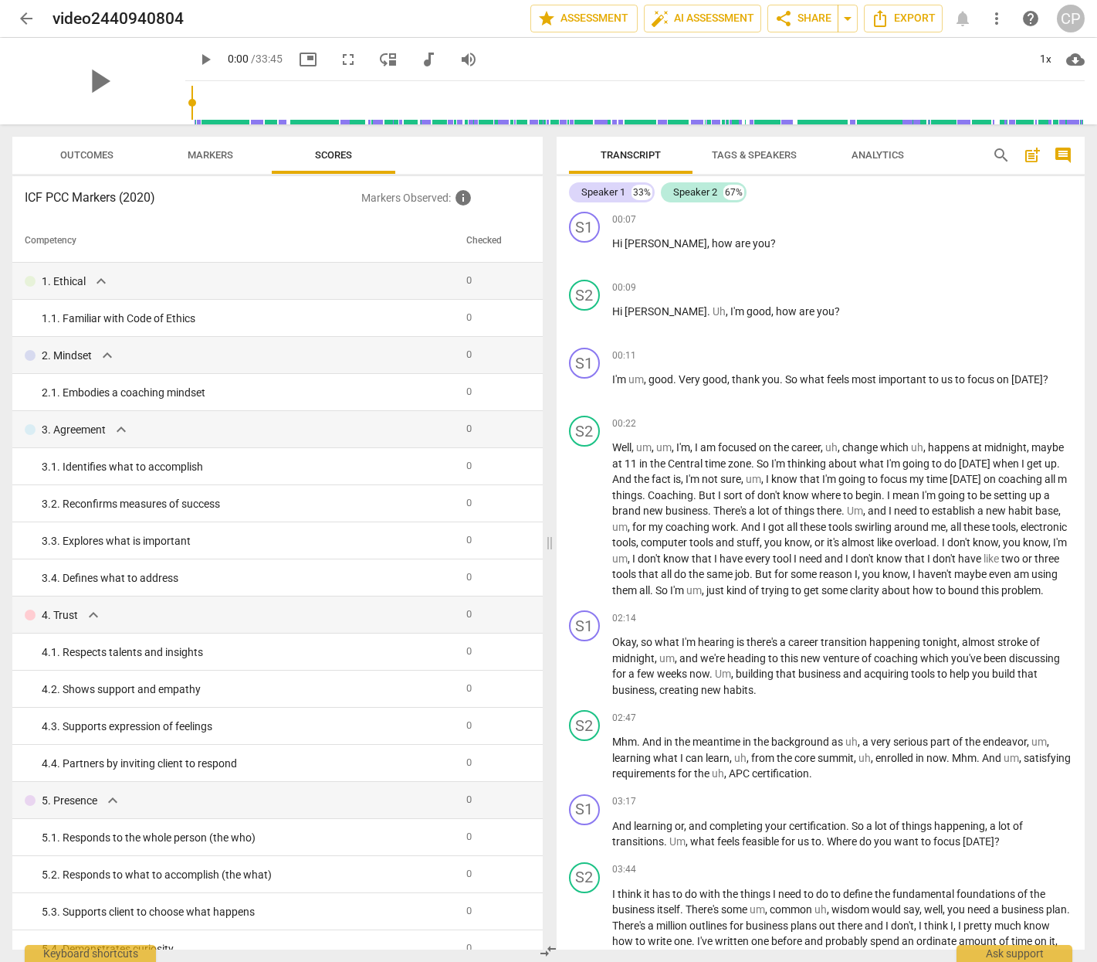
click at [88, 154] on span "Outcomes" at bounding box center [86, 155] width 53 height 12
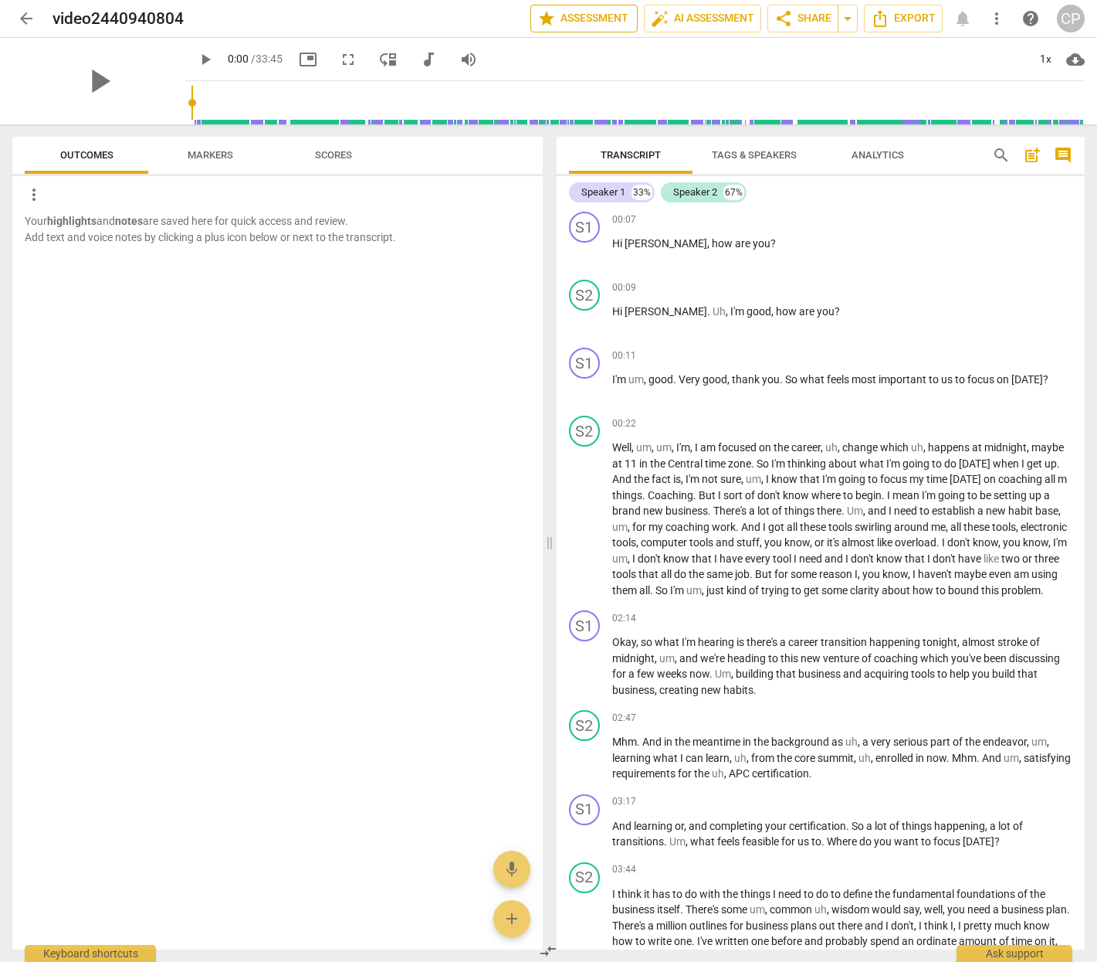
click at [585, 15] on span "star Assessment" at bounding box center [584, 18] width 93 height 19
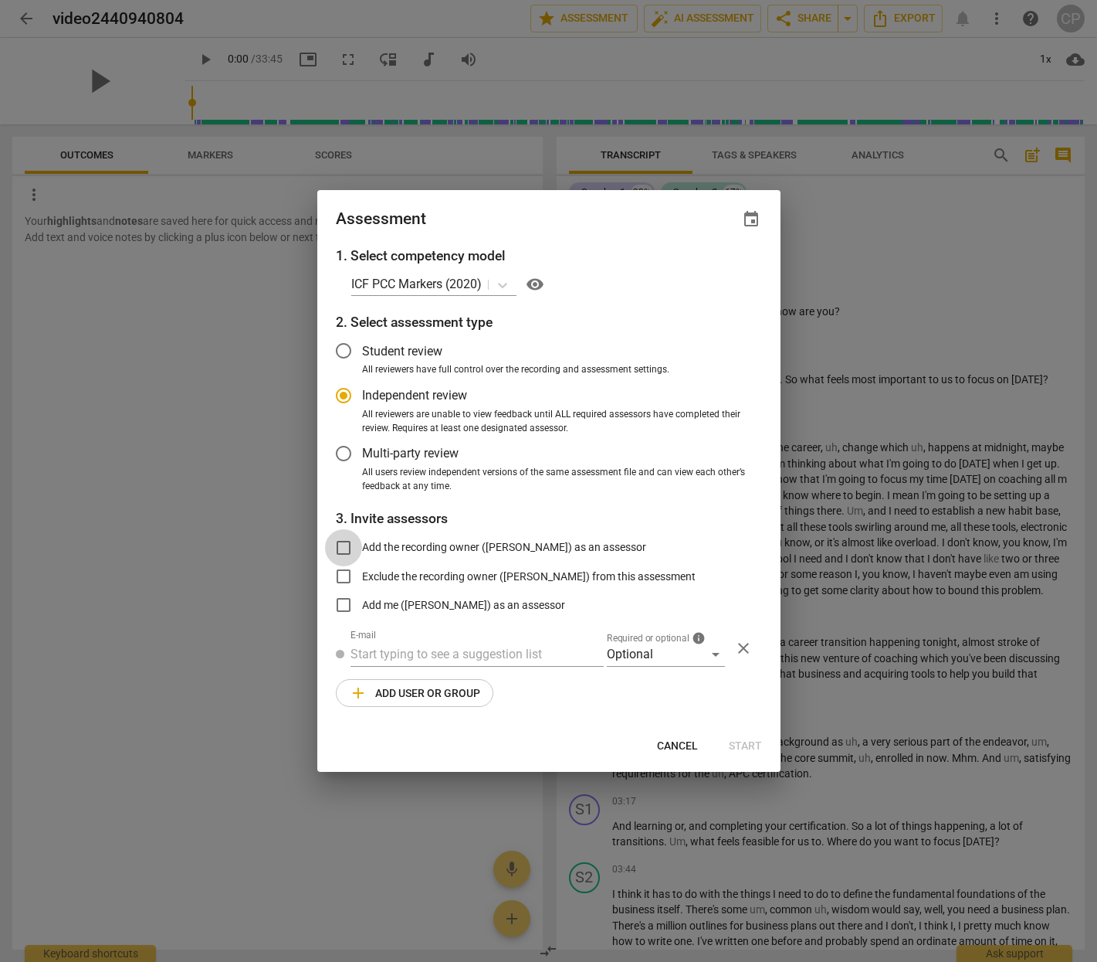
radio input "false"
click at [341, 545] on input "Add the recording owner (Craig Pollock) as an assessor" at bounding box center [343, 547] width 37 height 37
checkbox input "true"
radio input "false"
click at [748, 743] on span "Start" at bounding box center [745, 745] width 33 height 15
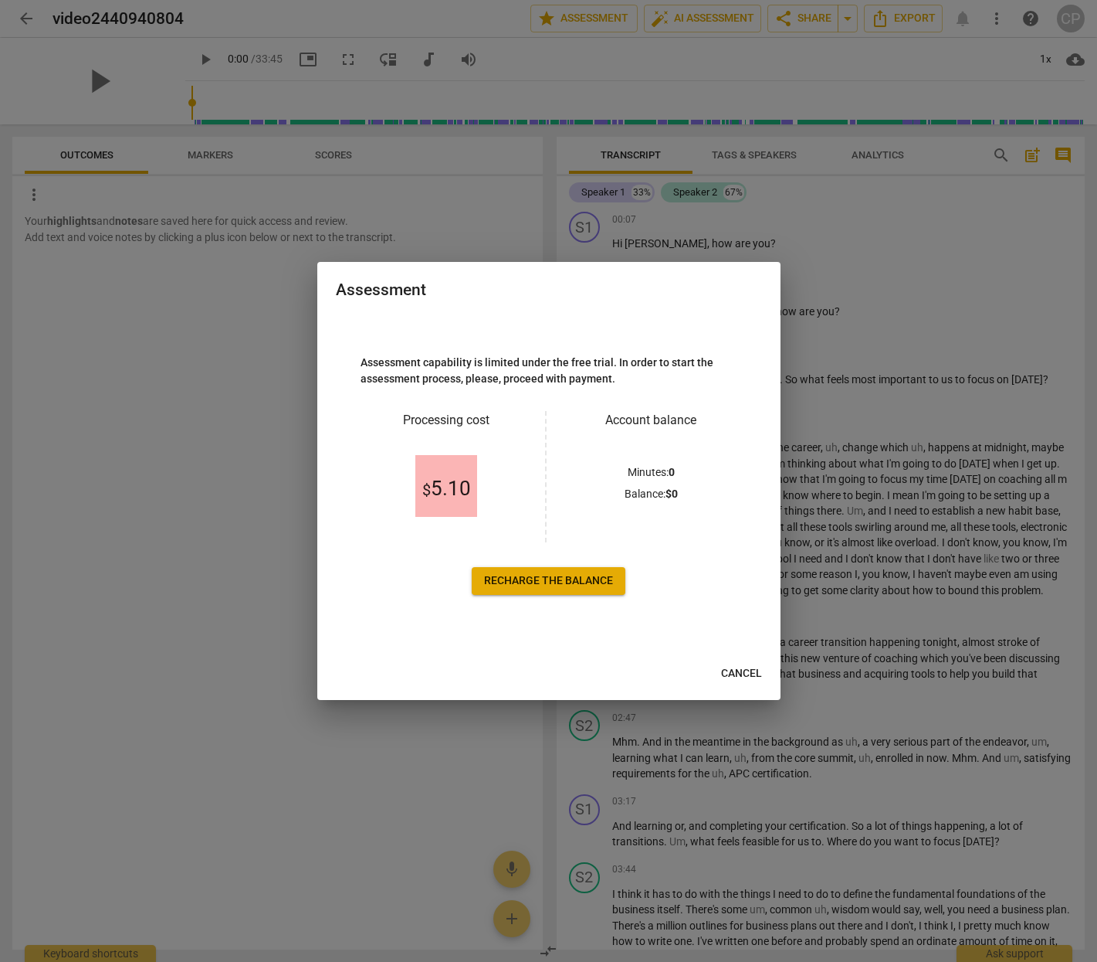
click at [744, 674] on span "Cancel" at bounding box center [741, 673] width 41 height 15
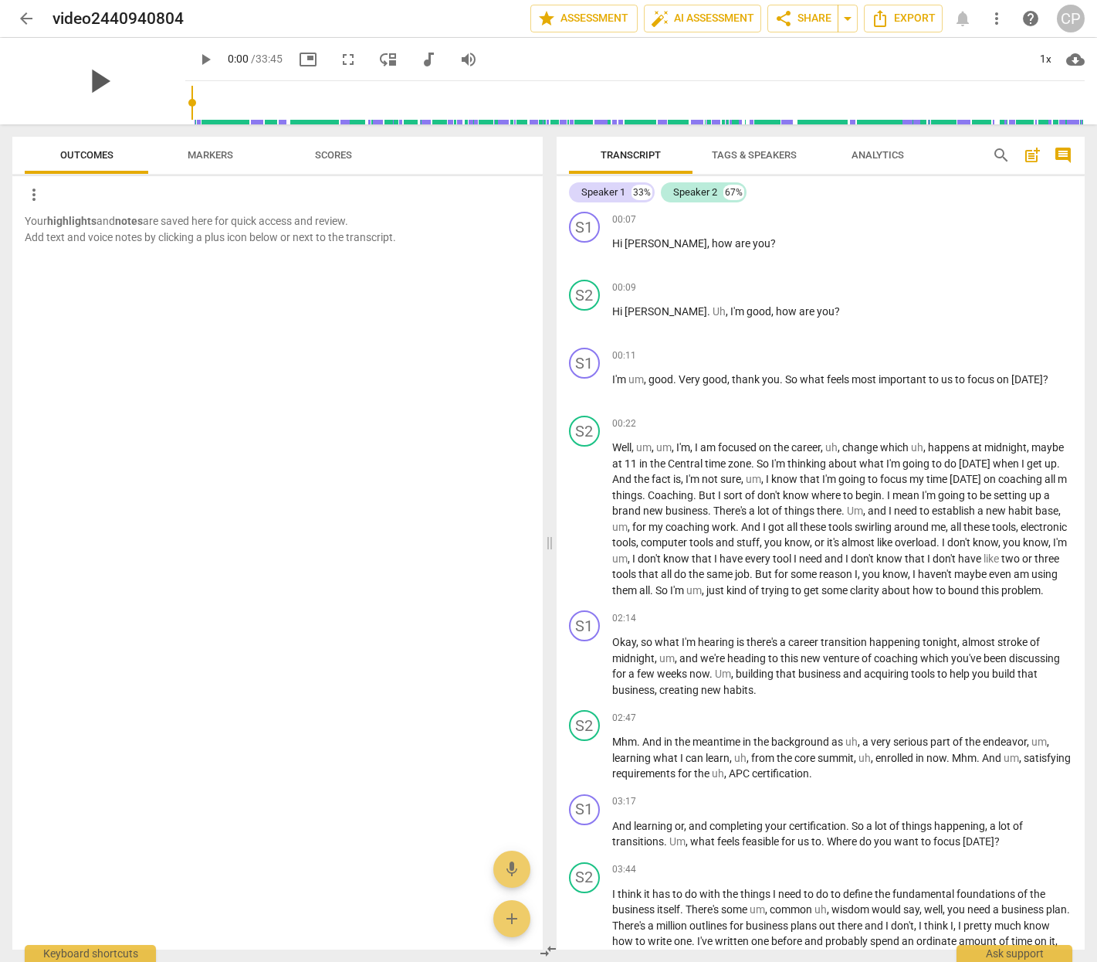
click at [91, 73] on span "play_arrow" at bounding box center [99, 81] width 40 height 40
click at [816, 501] on p "Well , um , um , I'm , I am focused on the career , uh , change which uh , happ…" at bounding box center [842, 518] width 461 height 158
click at [694, 495] on span "Coaching" at bounding box center [671, 495] width 46 height 12
click at [828, 500] on p "Well , um , um , I'm , I am focused on the career , uh , change which uh , happ…" at bounding box center [842, 518] width 461 height 158
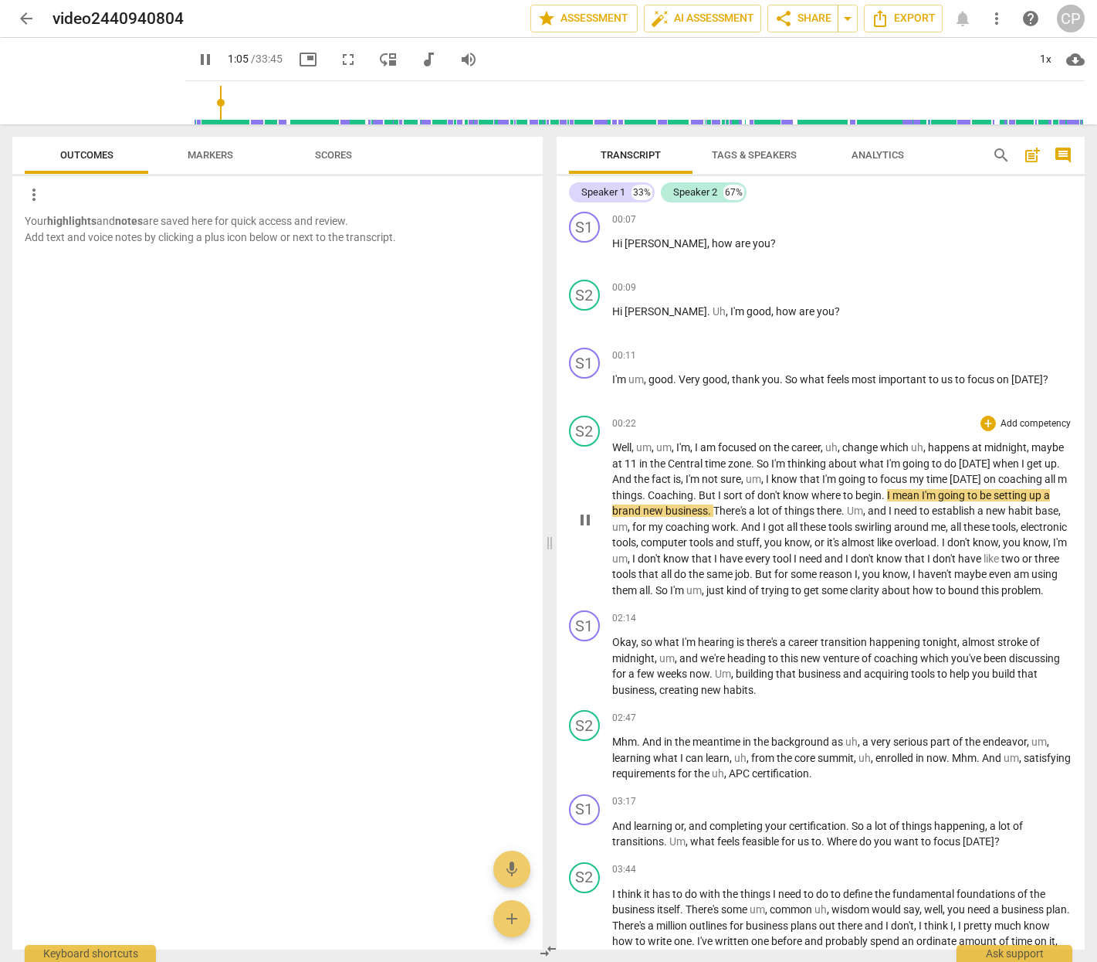
click at [643, 496] on span "things" at bounding box center [627, 495] width 30 height 12
click at [196, 61] on span "pause" at bounding box center [205, 59] width 19 height 19
type input "59"
click at [746, 500] on p "Well , um , um , I'm , I am focused on the career , uh , change which uh , happ…" at bounding box center [842, 518] width 461 height 158
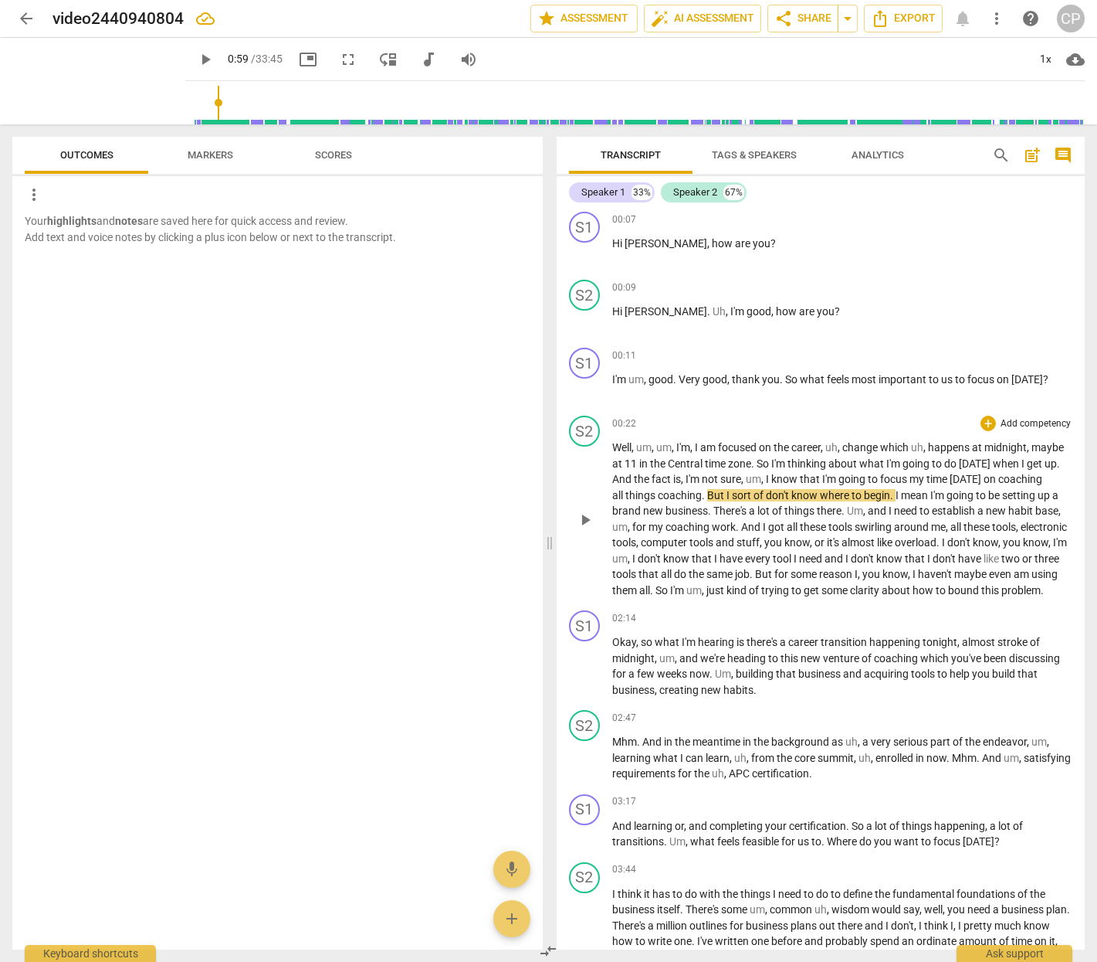
click at [720, 501] on p "Well , um , um , I'm , I am focused on the career , uh , change which uh , happ…" at bounding box center [842, 518] width 461 height 158
click at [192, 99] on input "range" at bounding box center [639, 102] width 894 height 49
click at [196, 57] on span "play_arrow" at bounding box center [205, 59] width 19 height 19
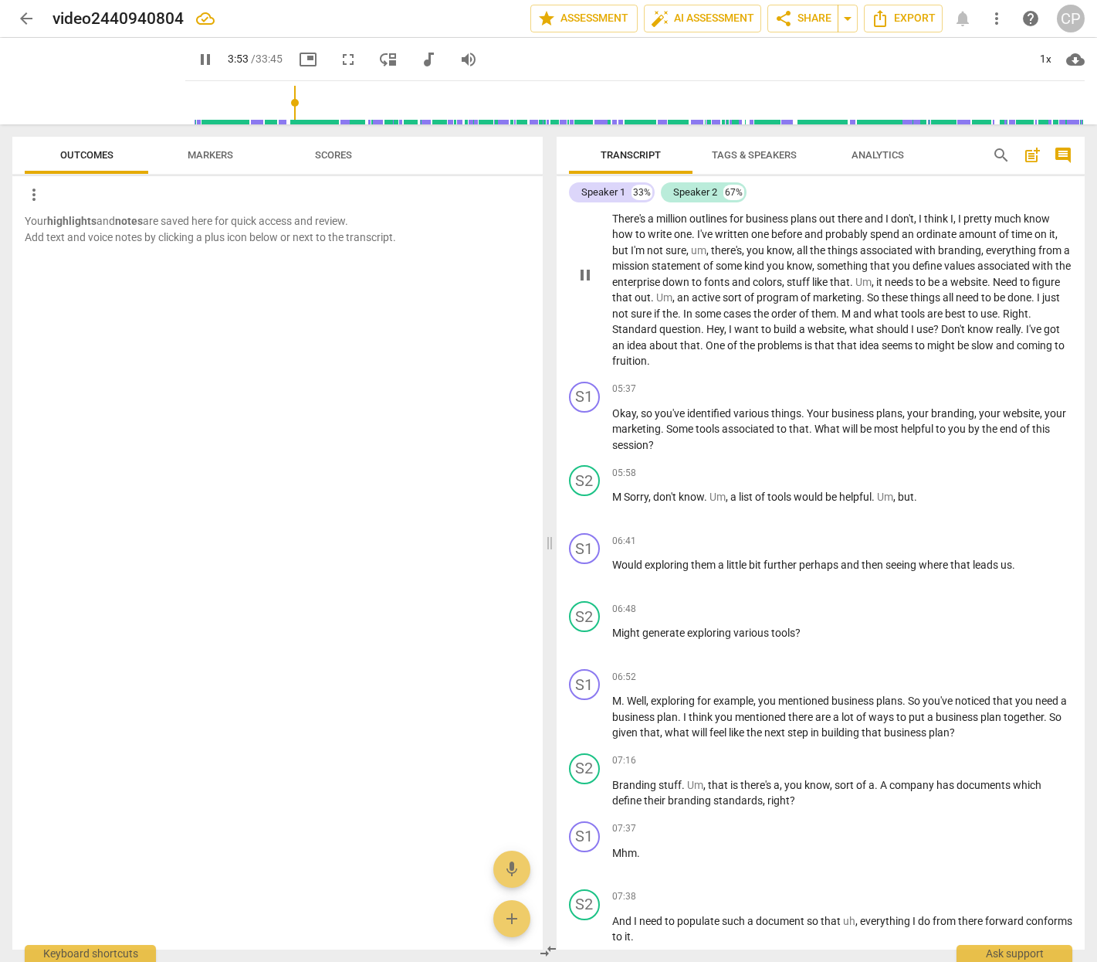
scroll to position [715, 0]
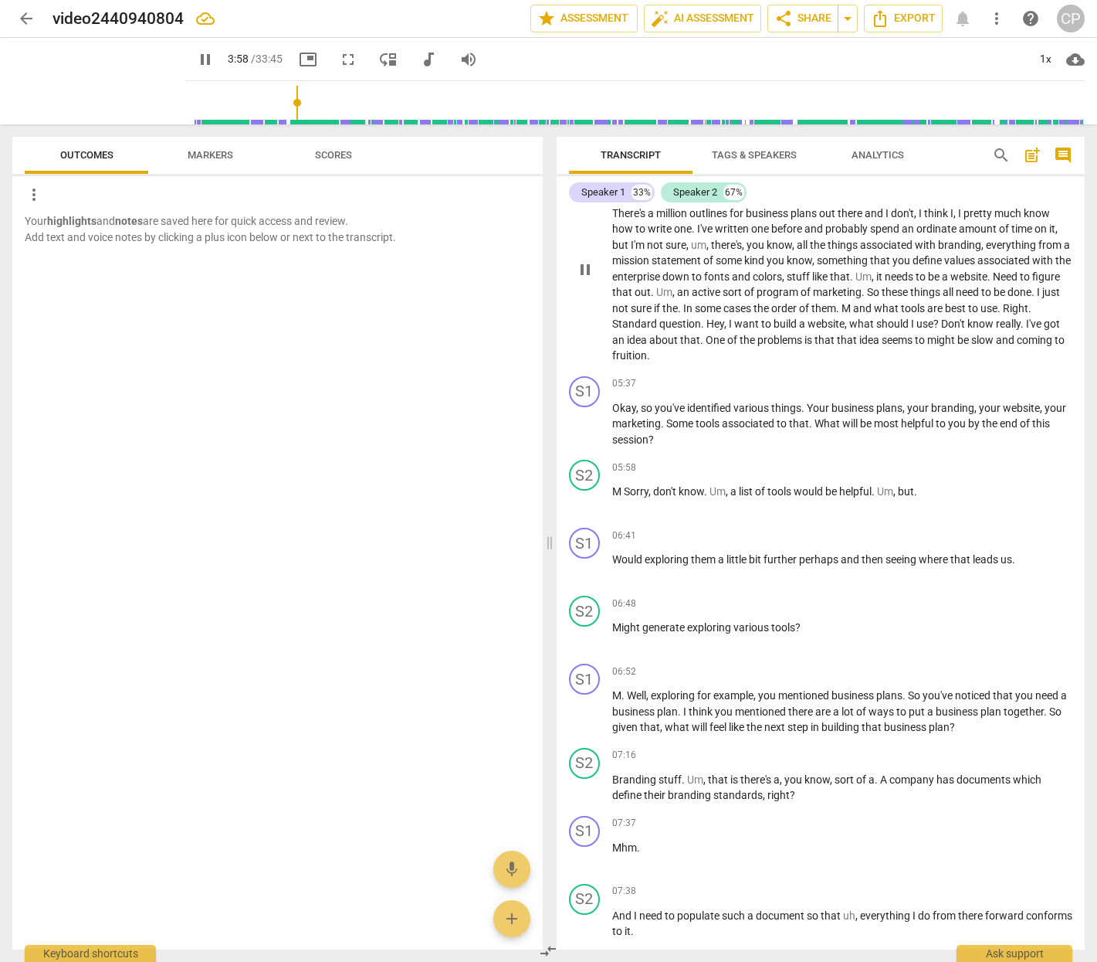
click at [902, 235] on span "spend" at bounding box center [886, 228] width 32 height 12
type input "241"
click at [914, 235] on span "an" at bounding box center [907, 228] width 15 height 12
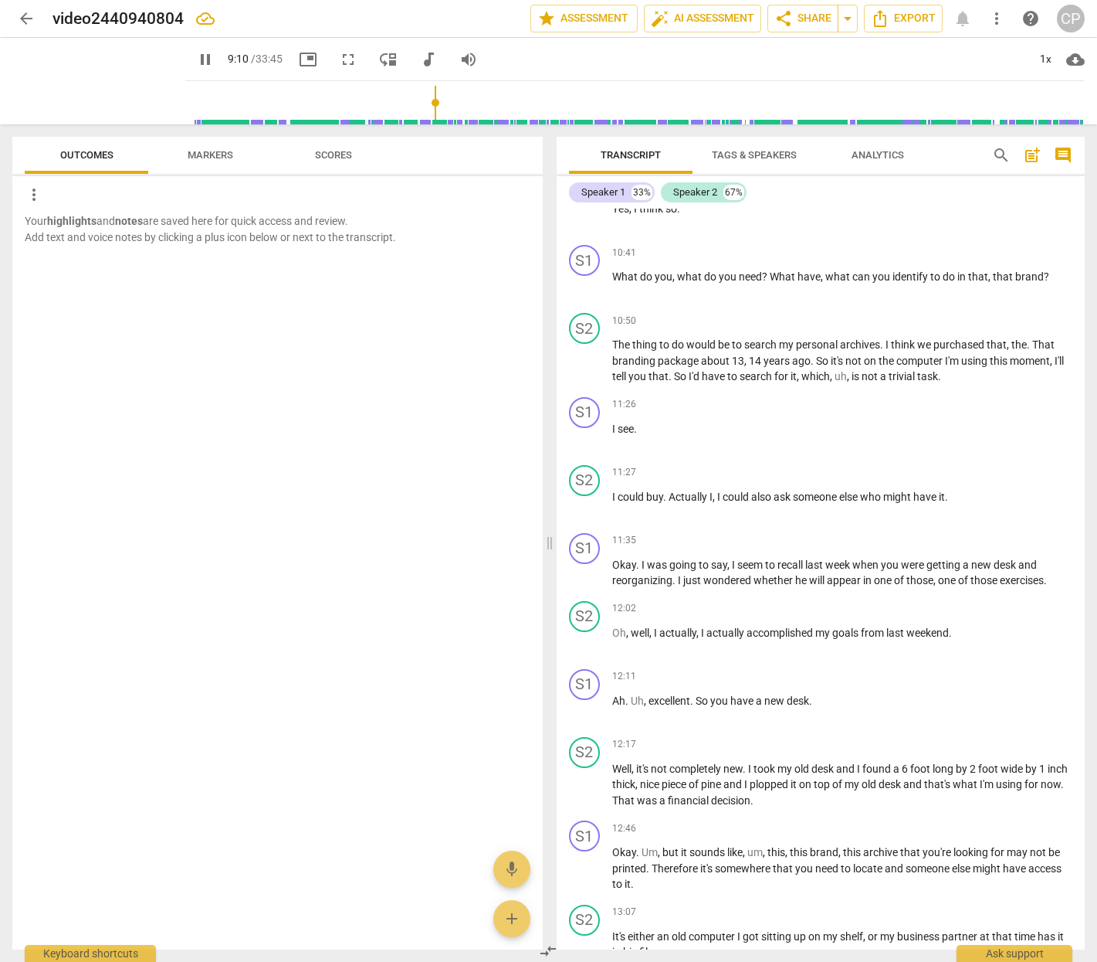
scroll to position [2317, 0]
click at [423, 95] on input "range" at bounding box center [639, 102] width 894 height 49
click at [437, 345] on div "Your highlights and notes are saved here for quick access and review. Add text …" at bounding box center [277, 581] width 531 height 736
click at [94, 77] on span "pause" at bounding box center [99, 81] width 40 height 40
type input "562"
